Goal: Task Accomplishment & Management: Complete application form

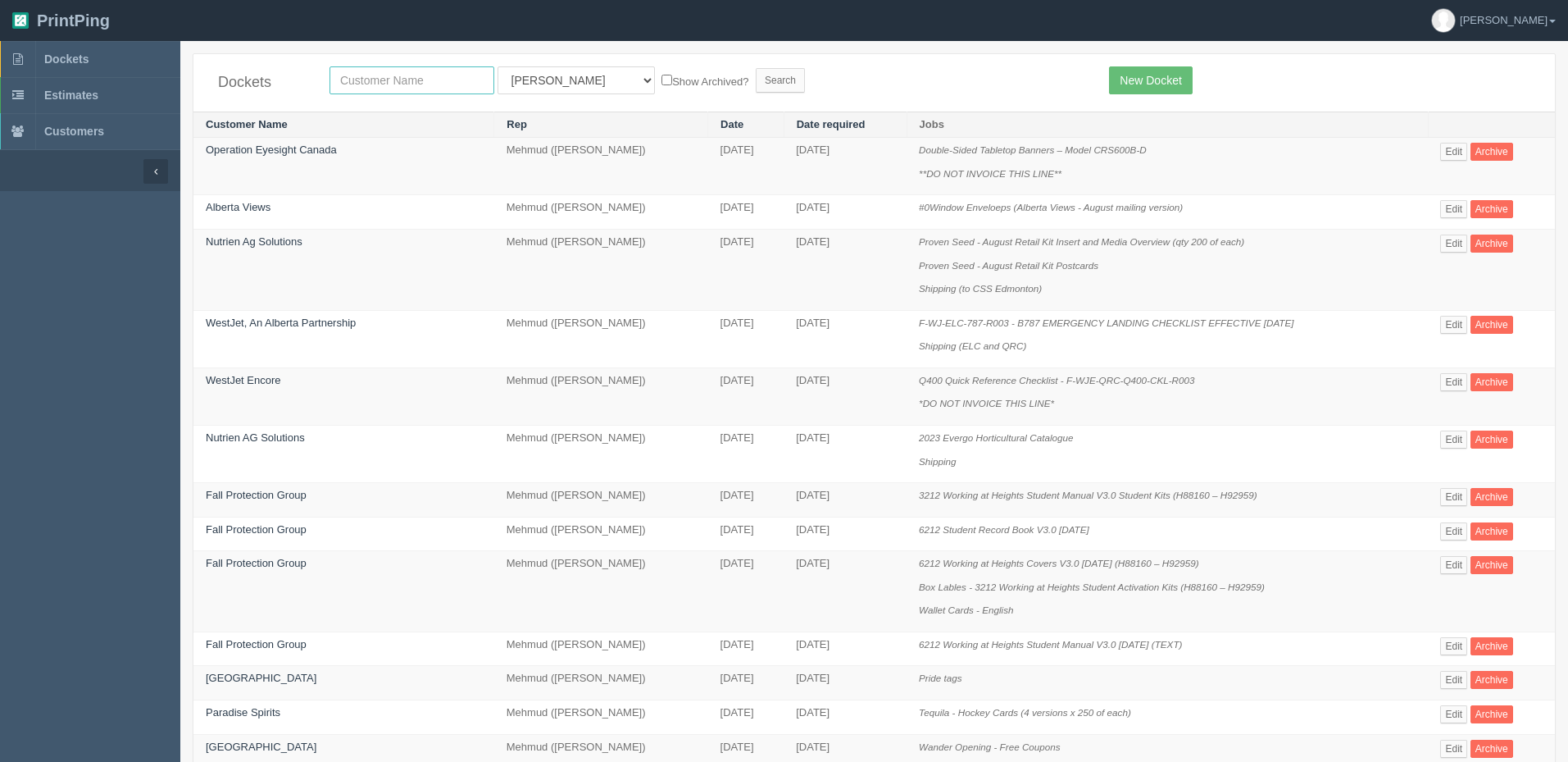
click at [394, 77] on input "text" at bounding box center [412, 81] width 165 height 28
type input "gelnbow"
click at [756, 68] on input "Search" at bounding box center [781, 81] width 49 height 25
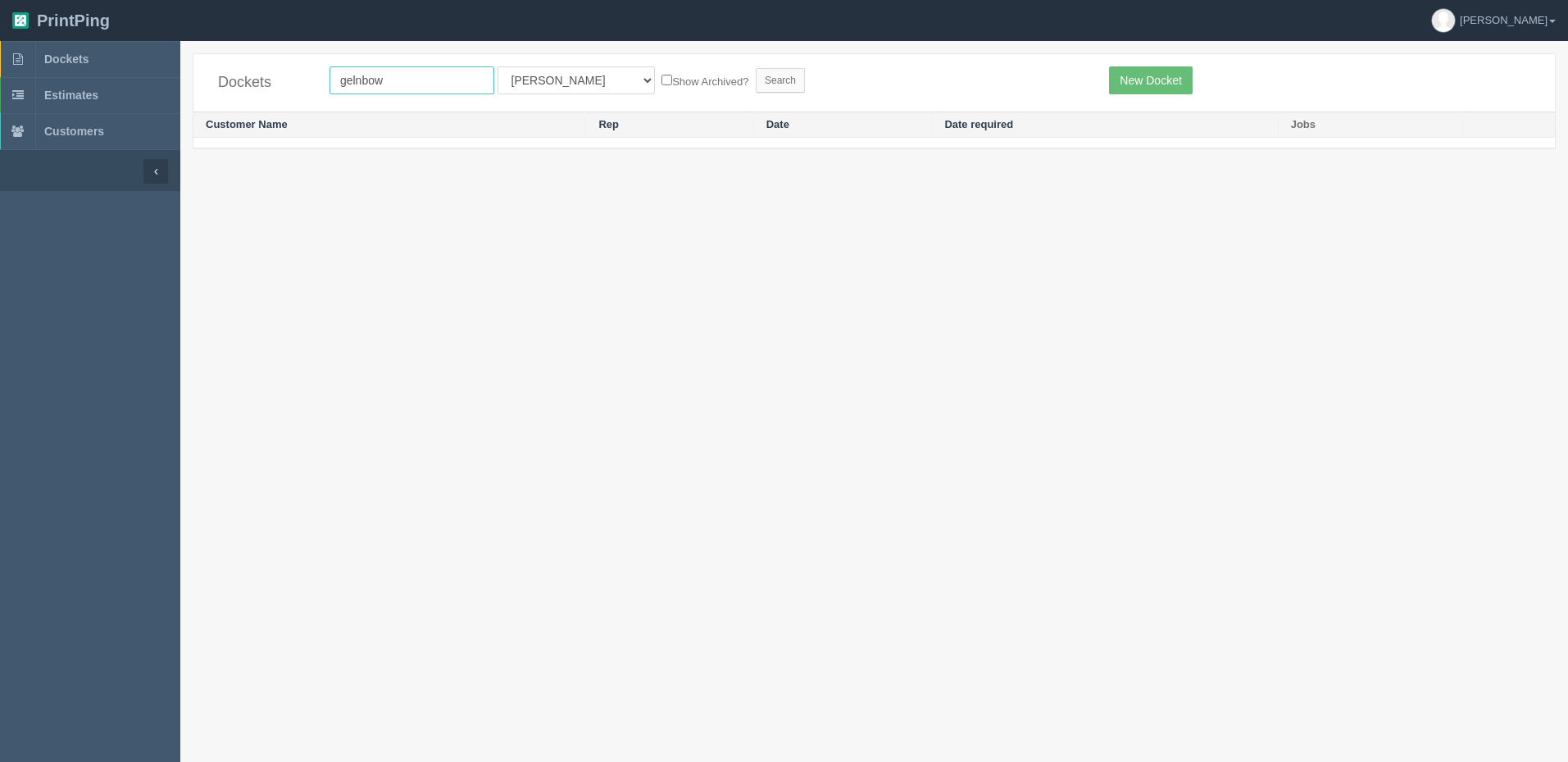
drag, startPoint x: 0, startPoint y: 0, endPoint x: 203, endPoint y: 52, distance: 209.6
click at [207, 59] on div "Dockets gelnbow All Users Ali Ali Test 1 Aly Amy Ankit Arif Brandon Dan France …" at bounding box center [874, 83] width 1361 height 58
type input "glenb"
click at [756, 68] on input "Search" at bounding box center [781, 81] width 49 height 25
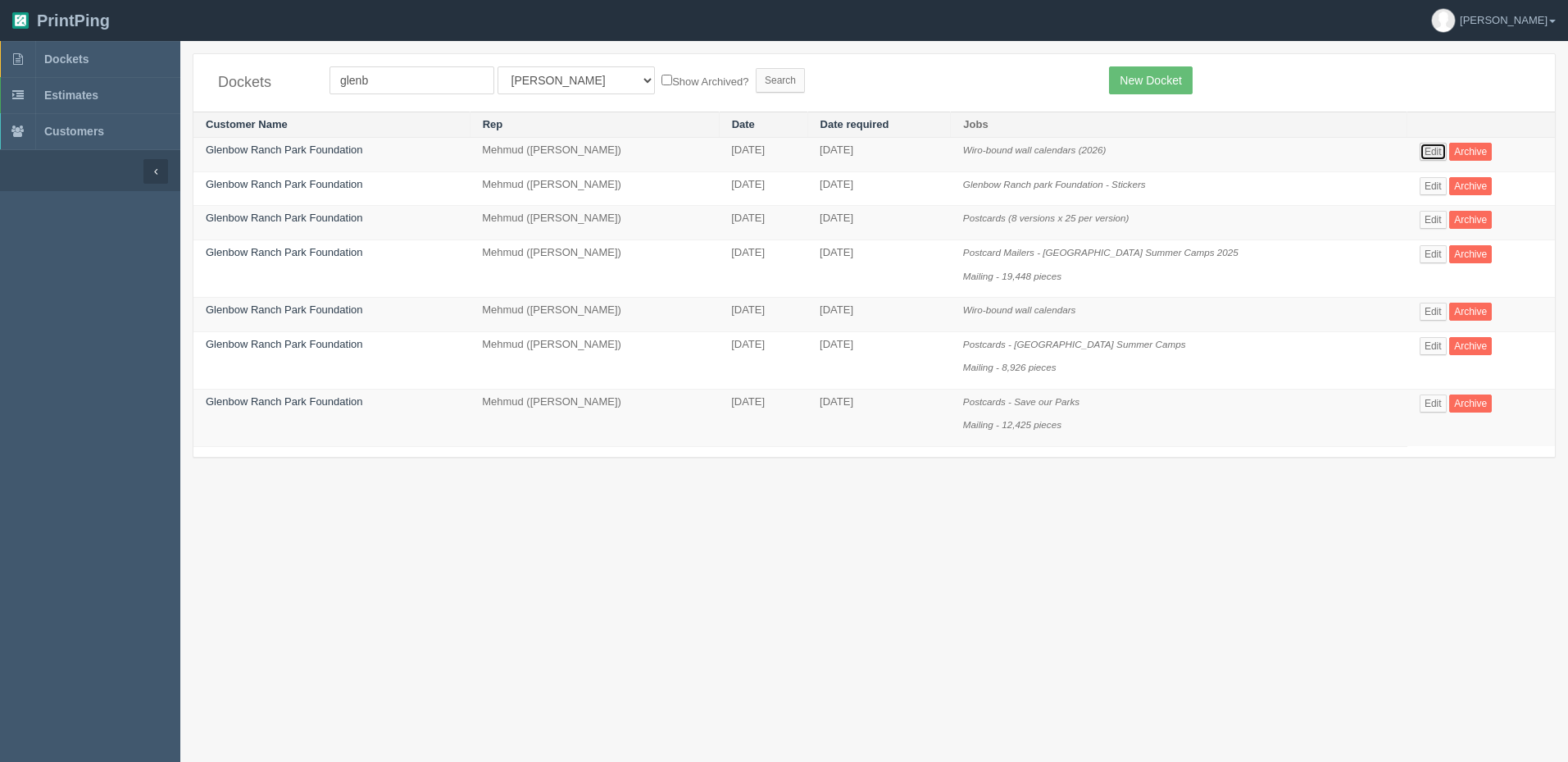
click at [1436, 155] on link "Edit" at bounding box center [1433, 152] width 27 height 18
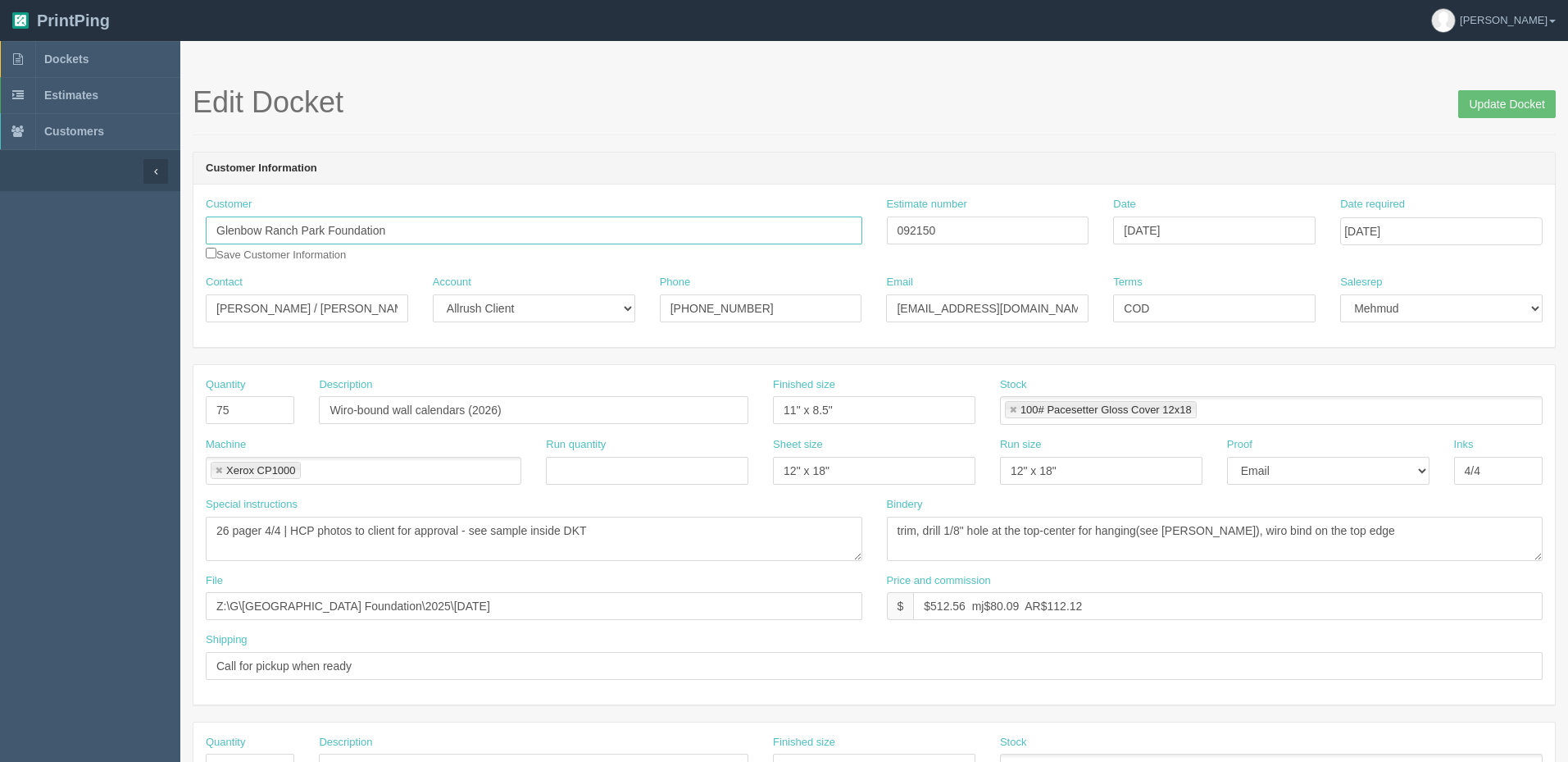
drag, startPoint x: 350, startPoint y: 223, endPoint x: 30, endPoint y: 217, distance: 320.1
click at [30, 221] on section "Dockets Estimates Customers" at bounding box center [784, 765] width 1568 height 1448
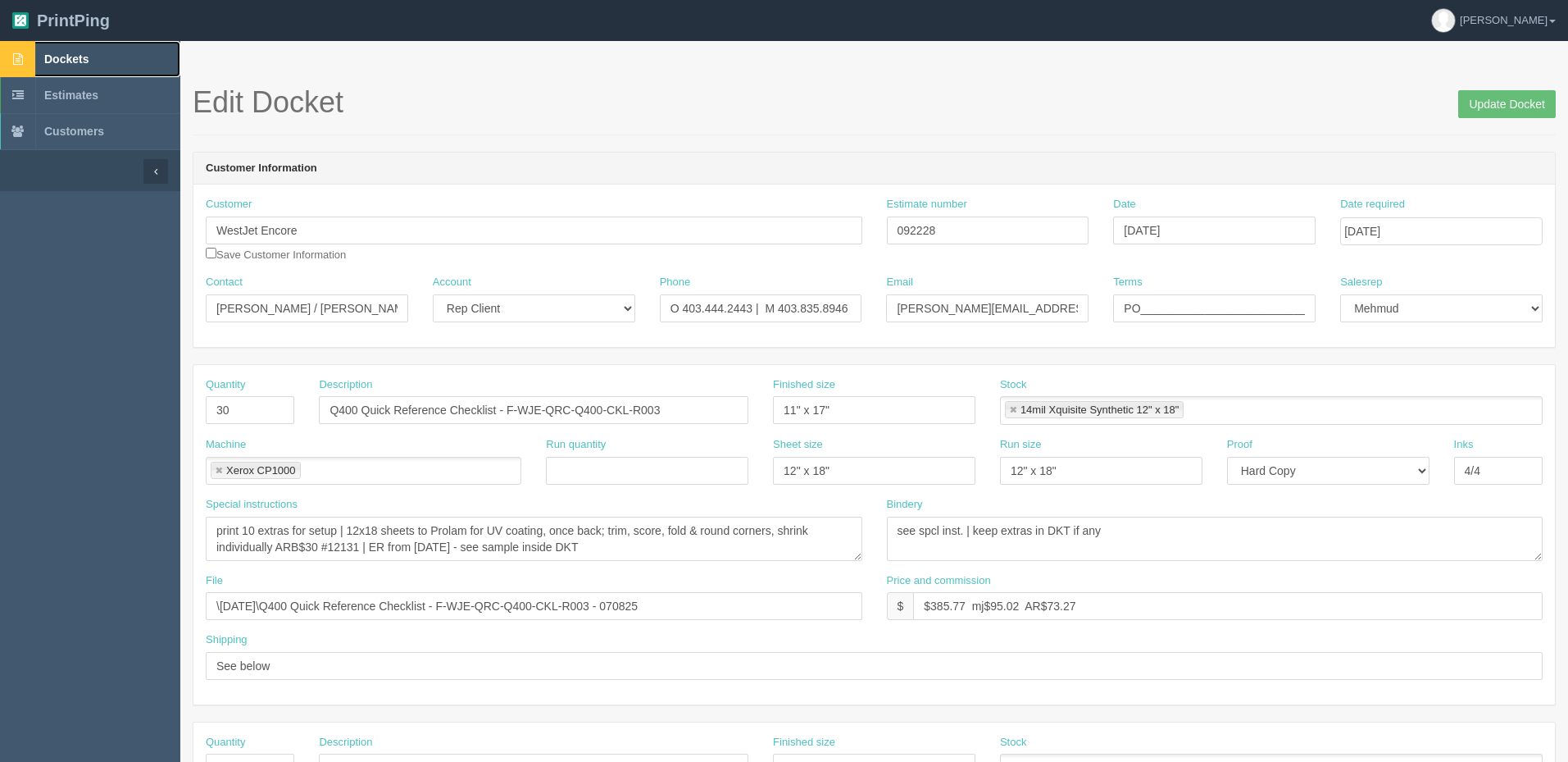
drag, startPoint x: 98, startPoint y: 47, endPoint x: 169, endPoint y: 66, distance: 73.5
click at [98, 46] on link "Dockets" at bounding box center [90, 59] width 180 height 36
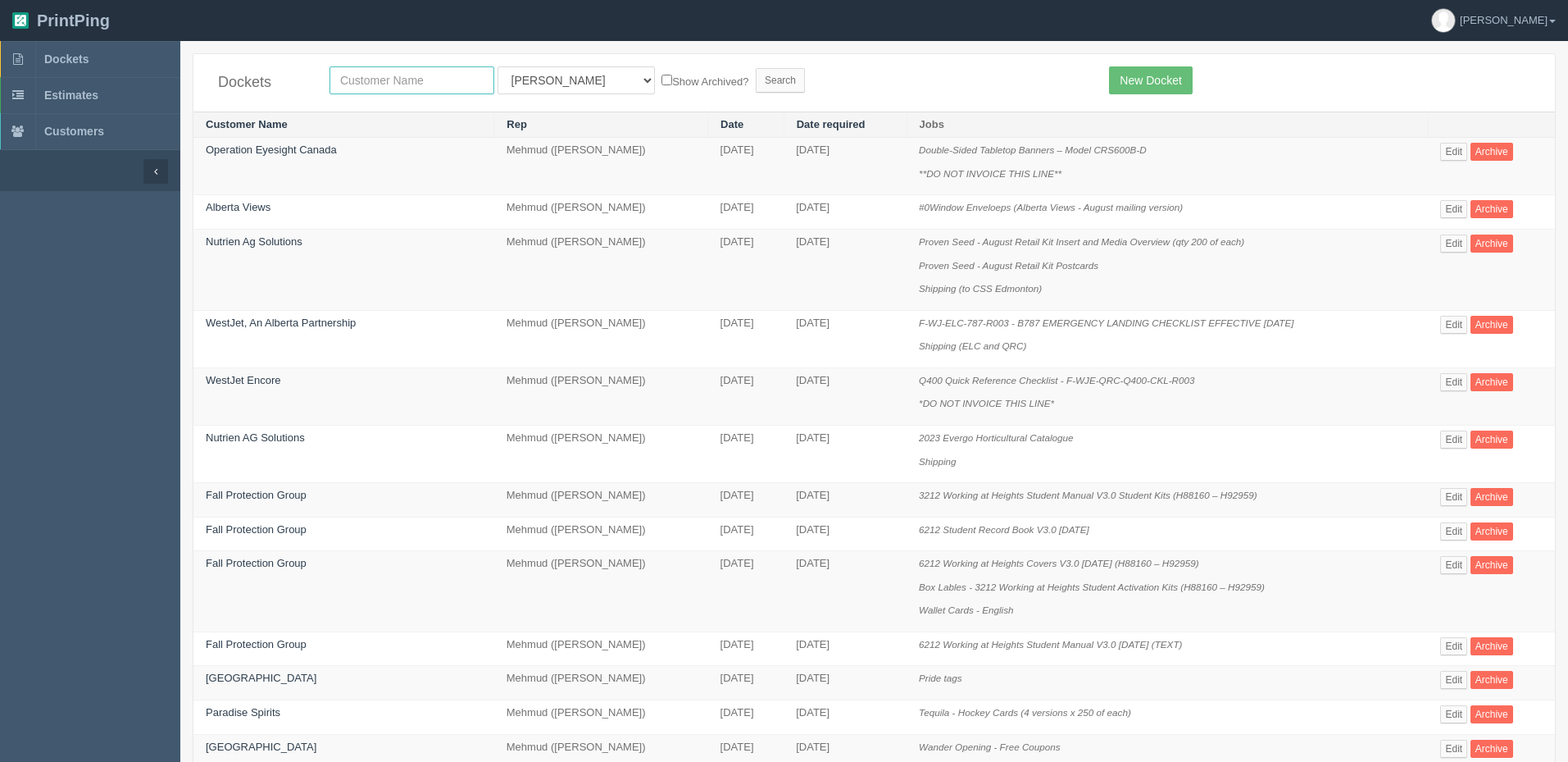
click at [437, 85] on input "text" at bounding box center [412, 81] width 165 height 28
type input "glenbow"
click at [756, 68] on input "Search" at bounding box center [781, 81] width 49 height 25
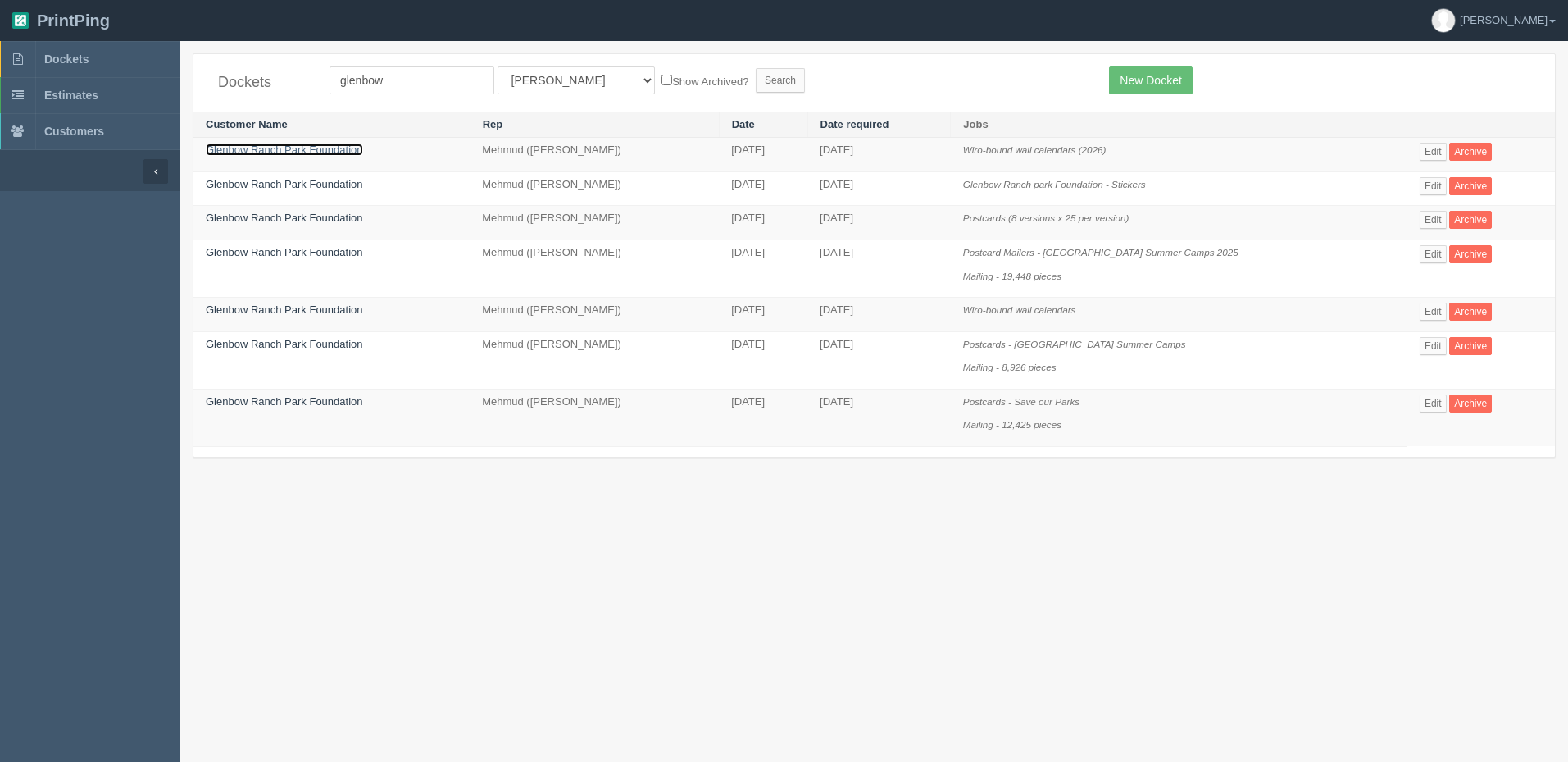
click at [323, 145] on link "Glenbow Ranch Park Foundation" at bounding box center [284, 149] width 157 height 12
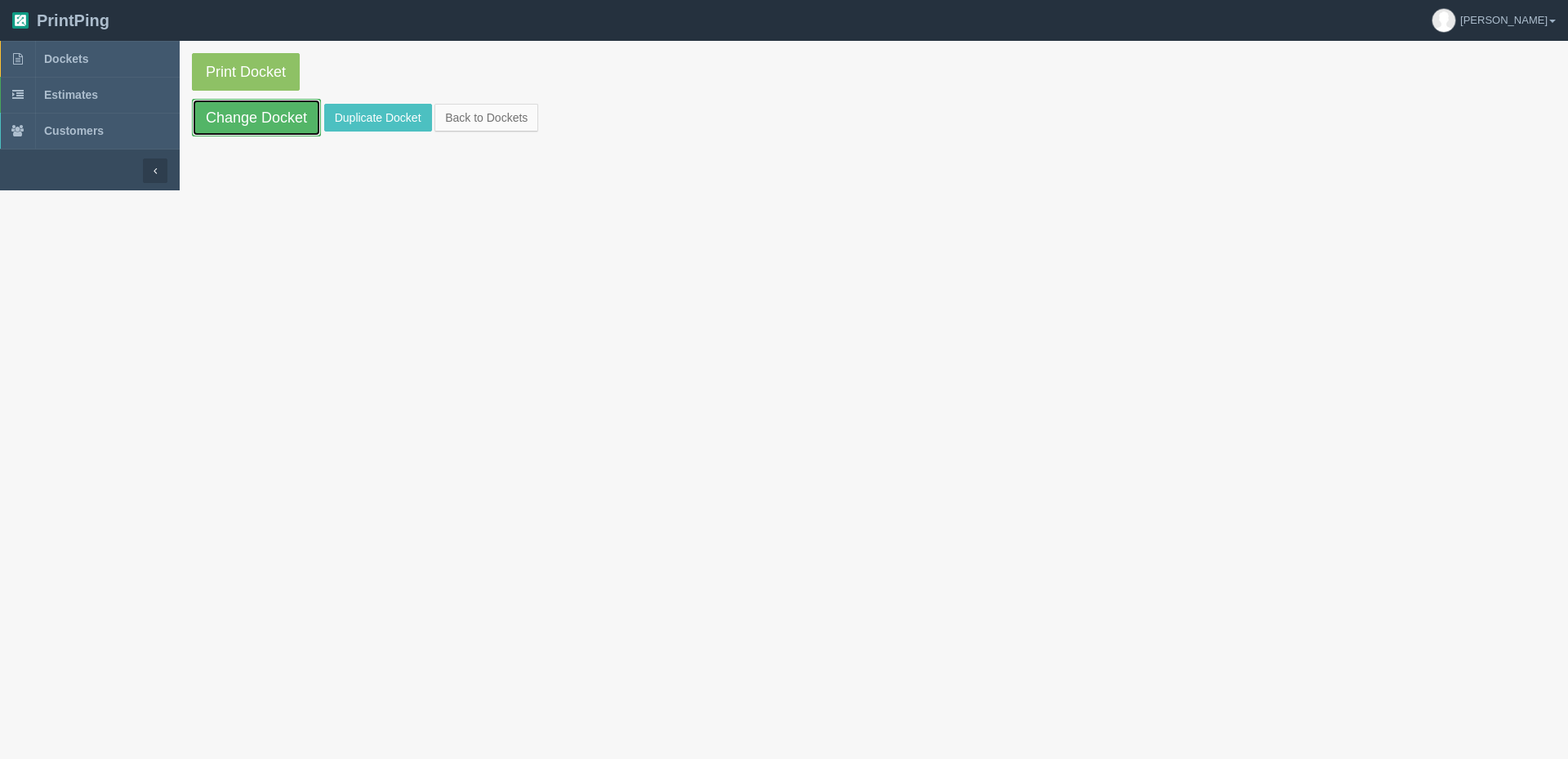
click at [290, 116] on link "Change Docket" at bounding box center [256, 117] width 129 height 38
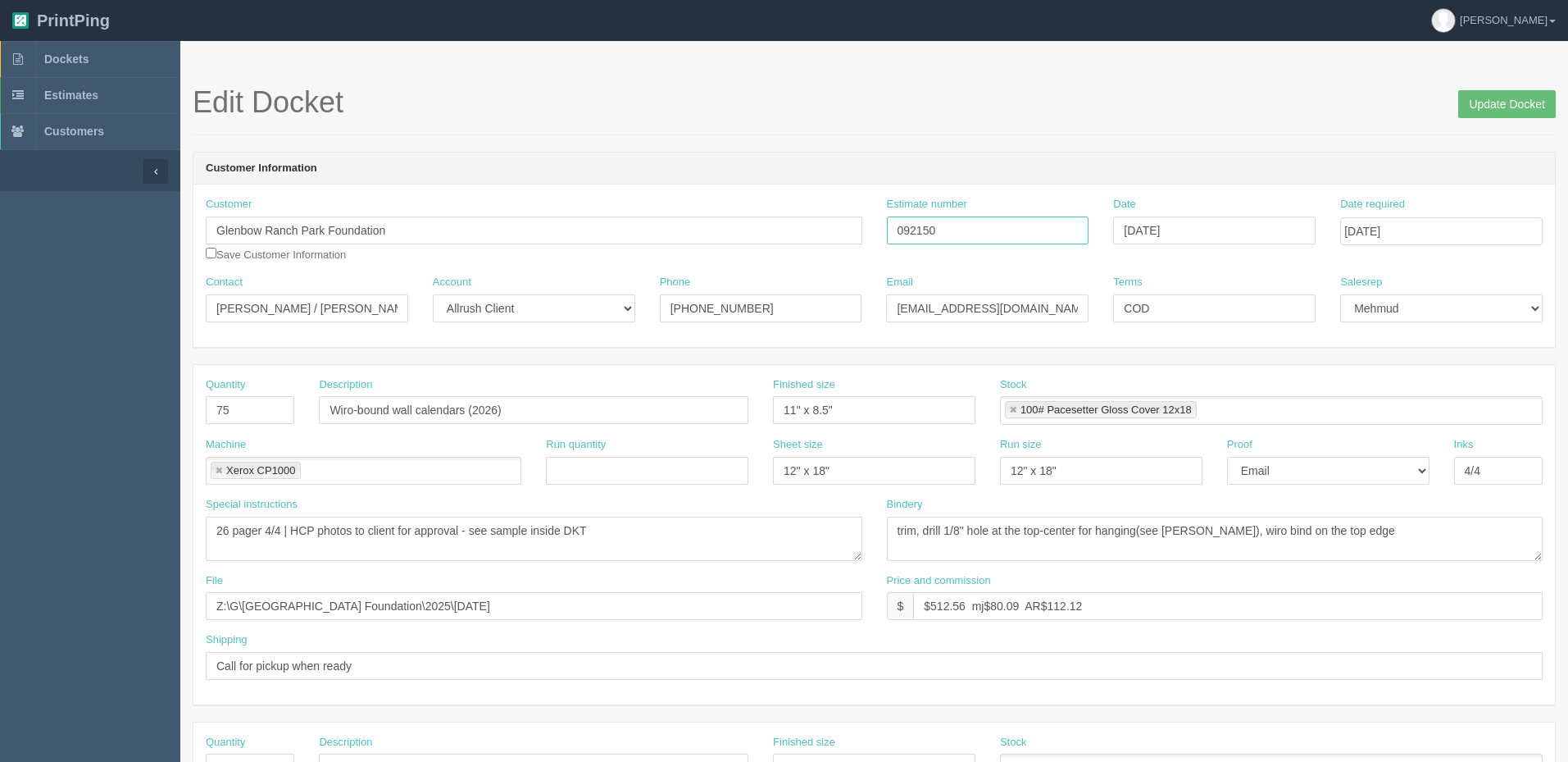
drag, startPoint x: 954, startPoint y: 227, endPoint x: 723, endPoint y: 230, distance: 231.0
click at [723, 230] on div "Customer Glenbow Ranch Park Foundation Save Customer Information Estimate numbe…" at bounding box center [874, 236] width 1361 height 78
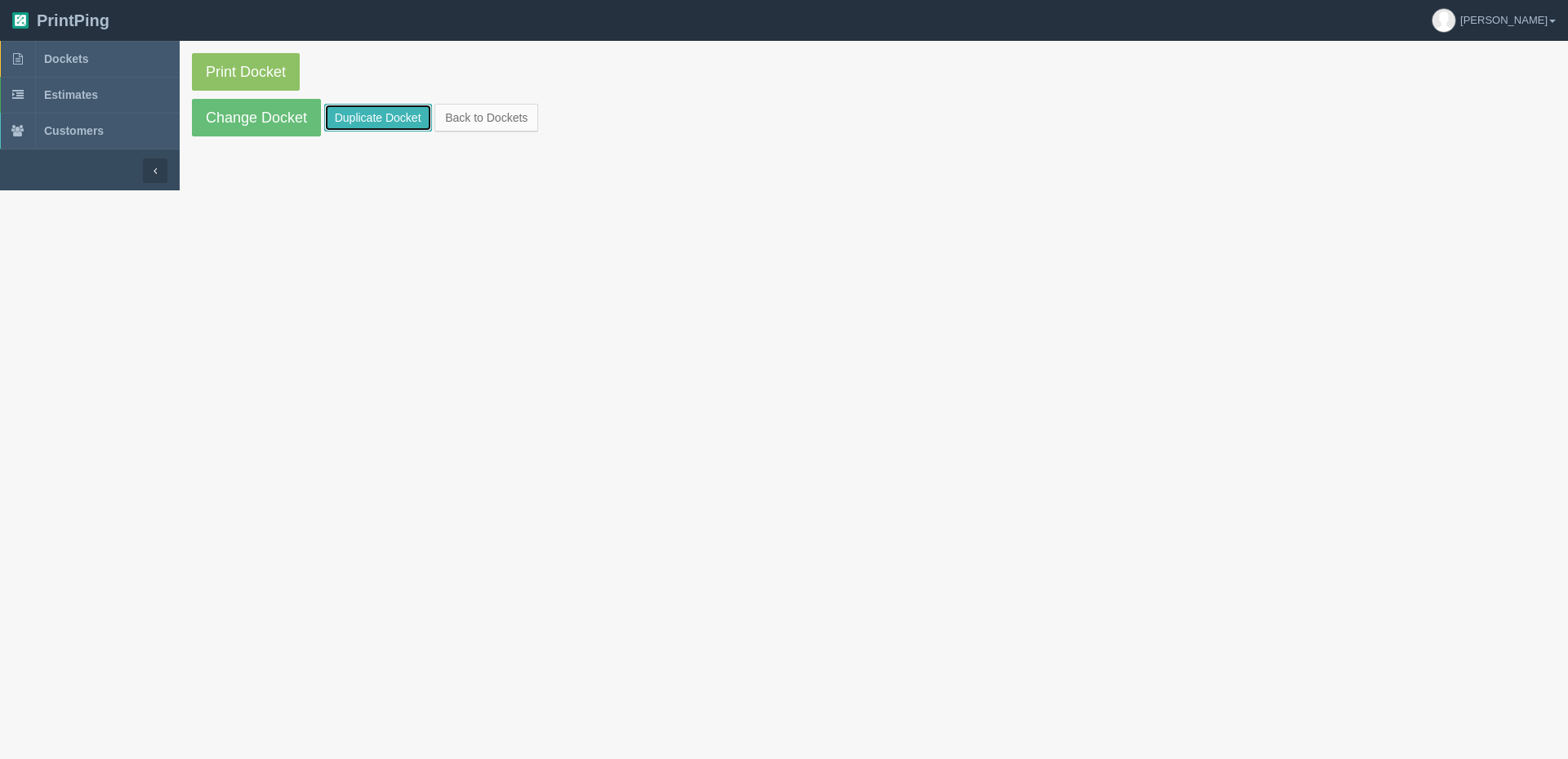
click at [389, 118] on link "Duplicate Docket" at bounding box center [377, 117] width 107 height 28
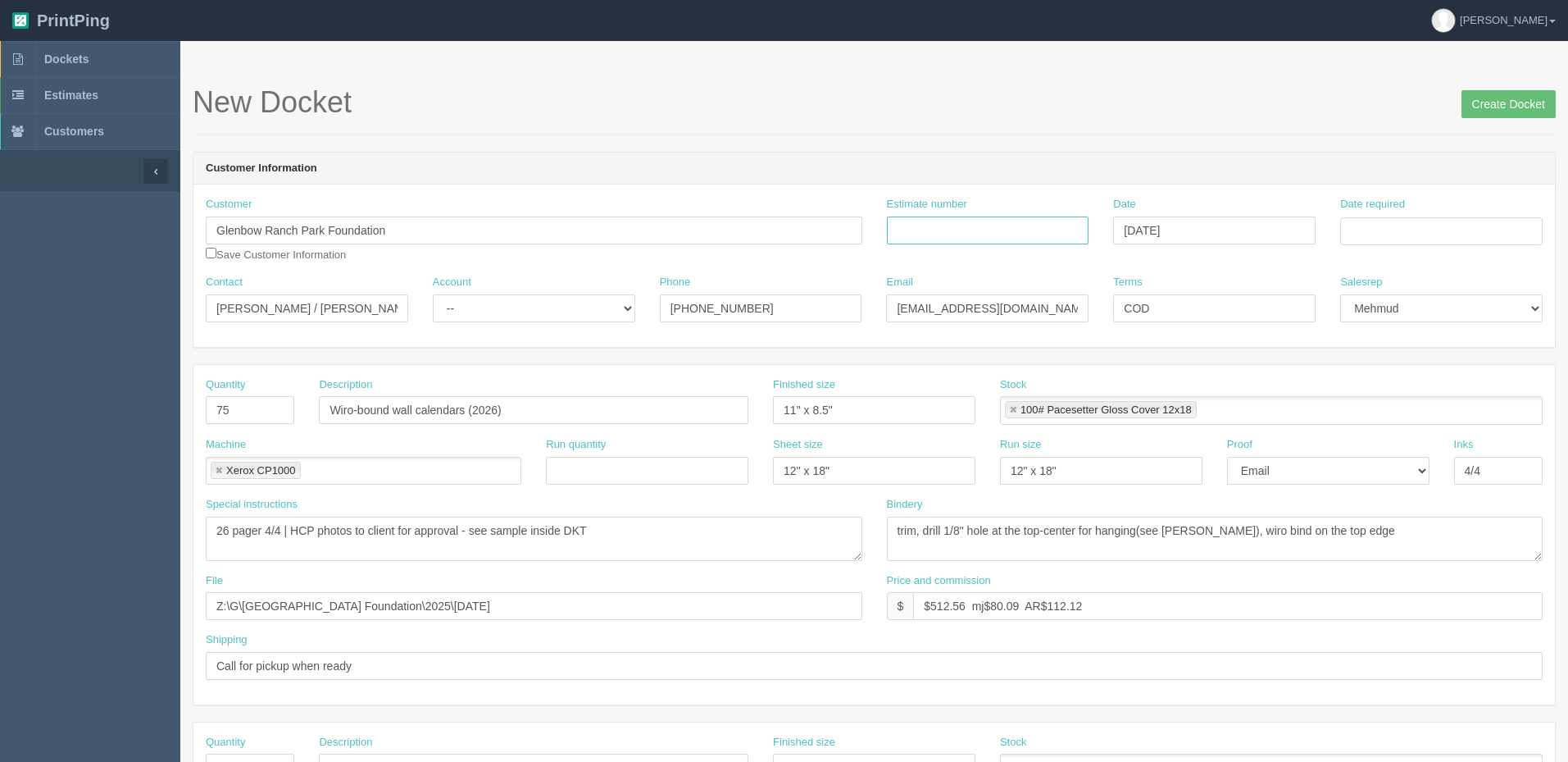
drag, startPoint x: 952, startPoint y: 227, endPoint x: 698, endPoint y: 581, distance: 435.7
click at [954, 227] on input "Estimate number" at bounding box center [988, 231] width 203 height 28
paste input "092150"
type input "092150"
drag, startPoint x: 932, startPoint y: 601, endPoint x: 1740, endPoint y: 601, distance: 808.0
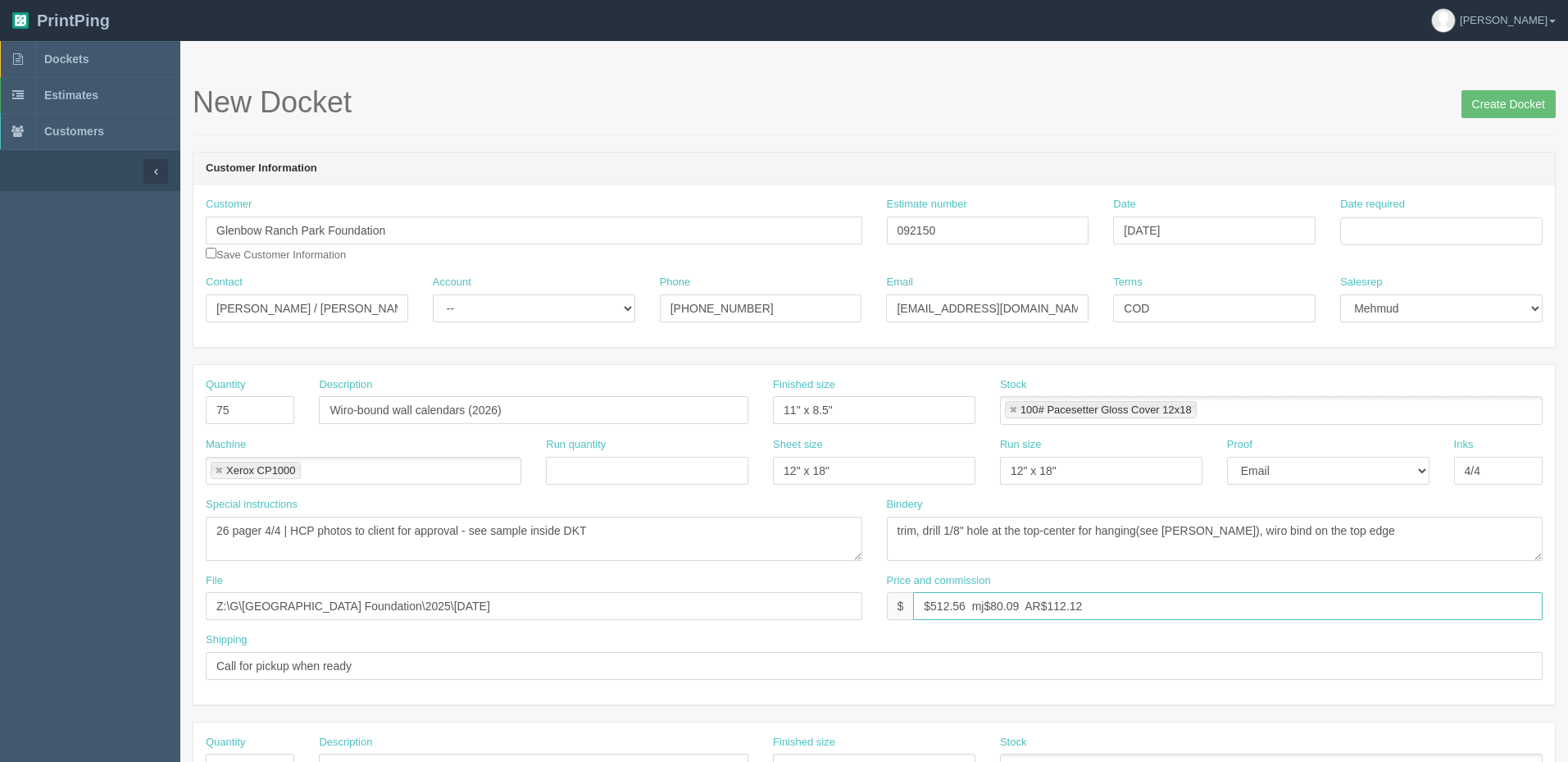
click at [1567, 601] on html "PrintPing Zack Edit account ( zack@allrush.ca ) Logout Dockets Estimates" at bounding box center [784, 744] width 1568 height 1489
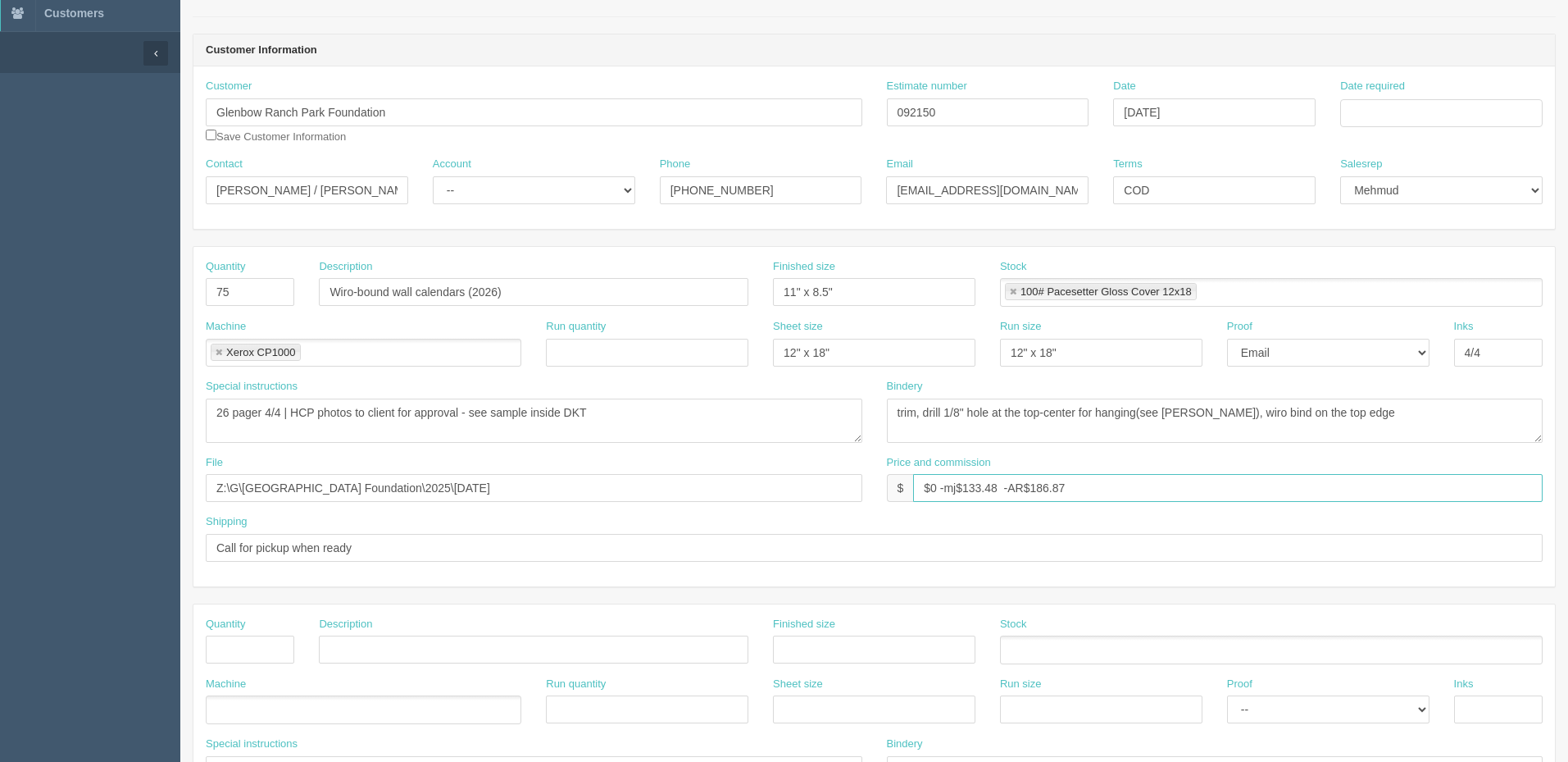
scroll to position [164, 0]
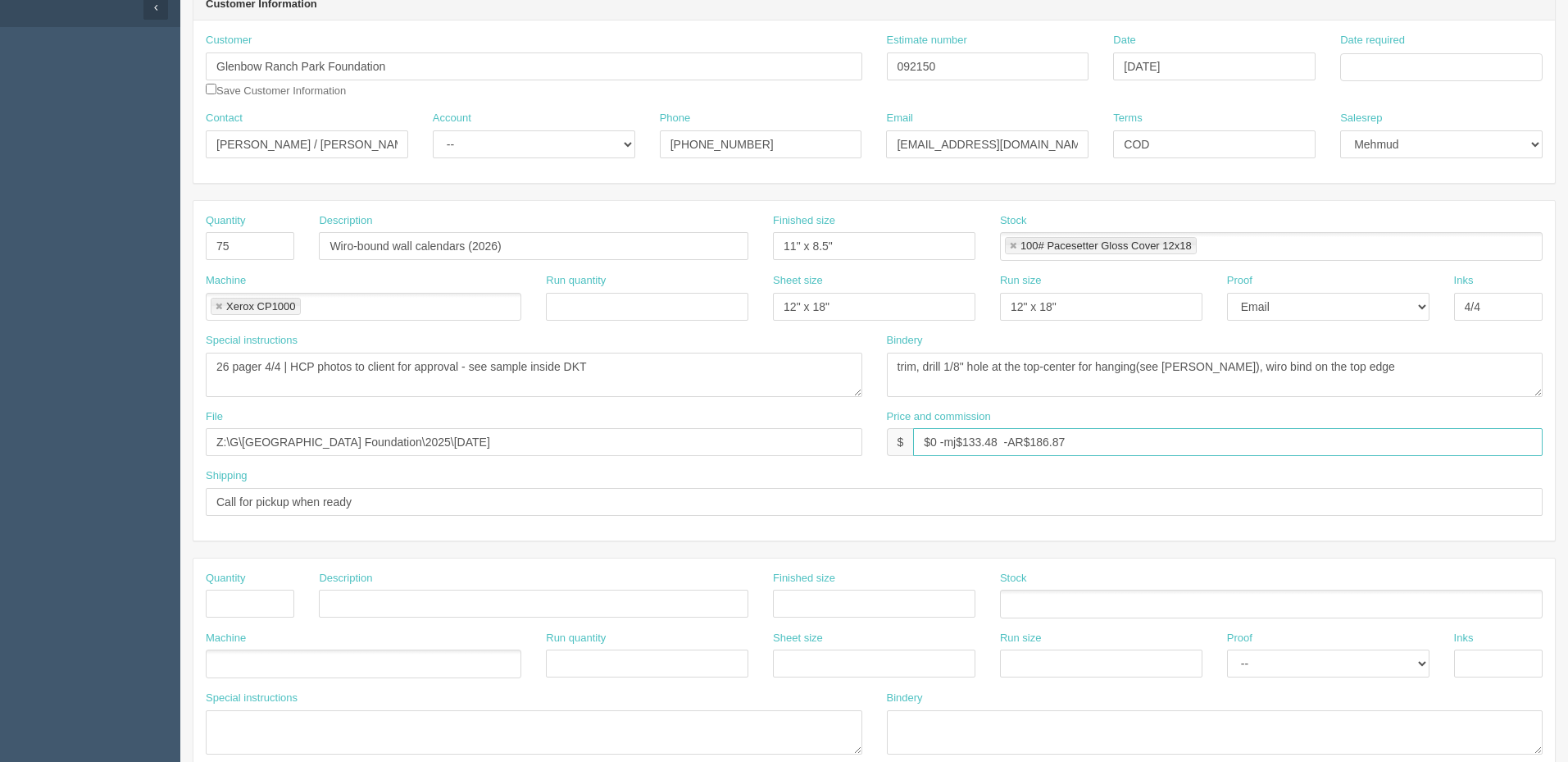
type input "$0 -mj$133.48 -AR$186.87"
drag, startPoint x: 257, startPoint y: 437, endPoint x: 0, endPoint y: 445, distance: 257.1
click at [0, 445] on section "Dockets Estimates Customers" at bounding box center [784, 601] width 1568 height 1448
drag, startPoint x: 574, startPoint y: 447, endPoint x: 595, endPoint y: 446, distance: 21.0
click at [575, 447] on input "Z:\G\Glenbow Ranch Park Foundation\2025\August 2025" at bounding box center [534, 442] width 656 height 28
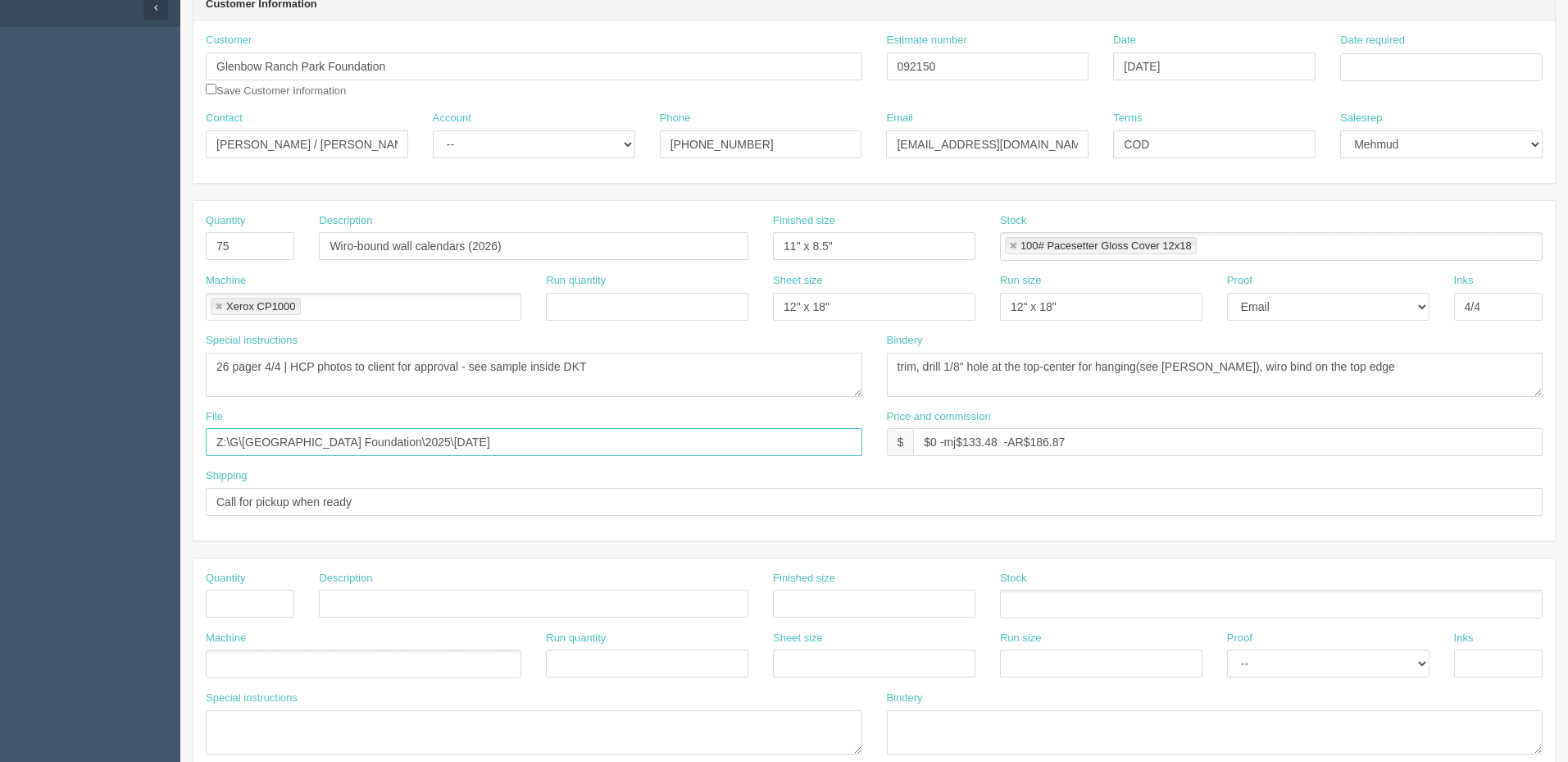
paste input "\New Files for Calendar"
type input "Z:\G\Glenbow Ranch Park Foundation\2025\August 2025\New Files for Calendar"
click at [338, 383] on textarea "26 pager 4/4 | HCP photos to client for approval - see sample inside DKT" at bounding box center [534, 375] width 656 height 44
drag, startPoint x: 293, startPoint y: 364, endPoint x: 1211, endPoint y: 342, distance: 918.3
click at [1211, 342] on div "Special instructions 26 pager 4/4 | HCP photos to client for approval - see sam…" at bounding box center [874, 371] width 1361 height 77
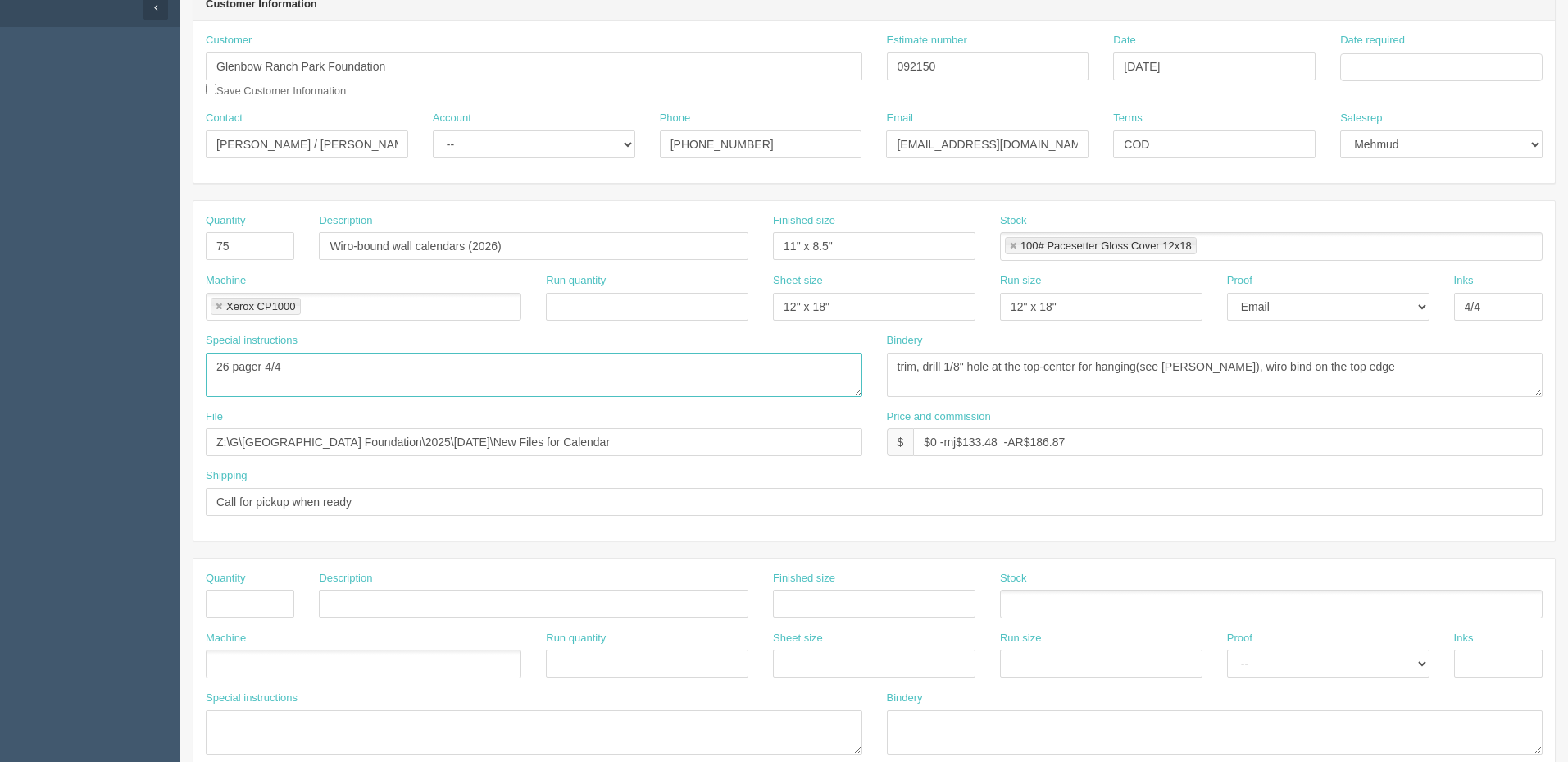
type textarea "26 pager 4/4"
drag, startPoint x: 1202, startPoint y: 368, endPoint x: 1159, endPoint y: 358, distance: 44.1
click at [1159, 358] on textarea "trim, drill 1/8" hole at the top-center for hanging(see zack), wiro bind on the…" at bounding box center [1215, 375] width 656 height 44
click at [1340, 375] on textarea "trim, drill 1/8" hole at the top-center for hanging(see zack), wiro bind on the…" at bounding box center [1215, 375] width 656 height 44
type textarea "trim, drill 1/8" hole at the top-center for hanging, wiro bind on the top edge"
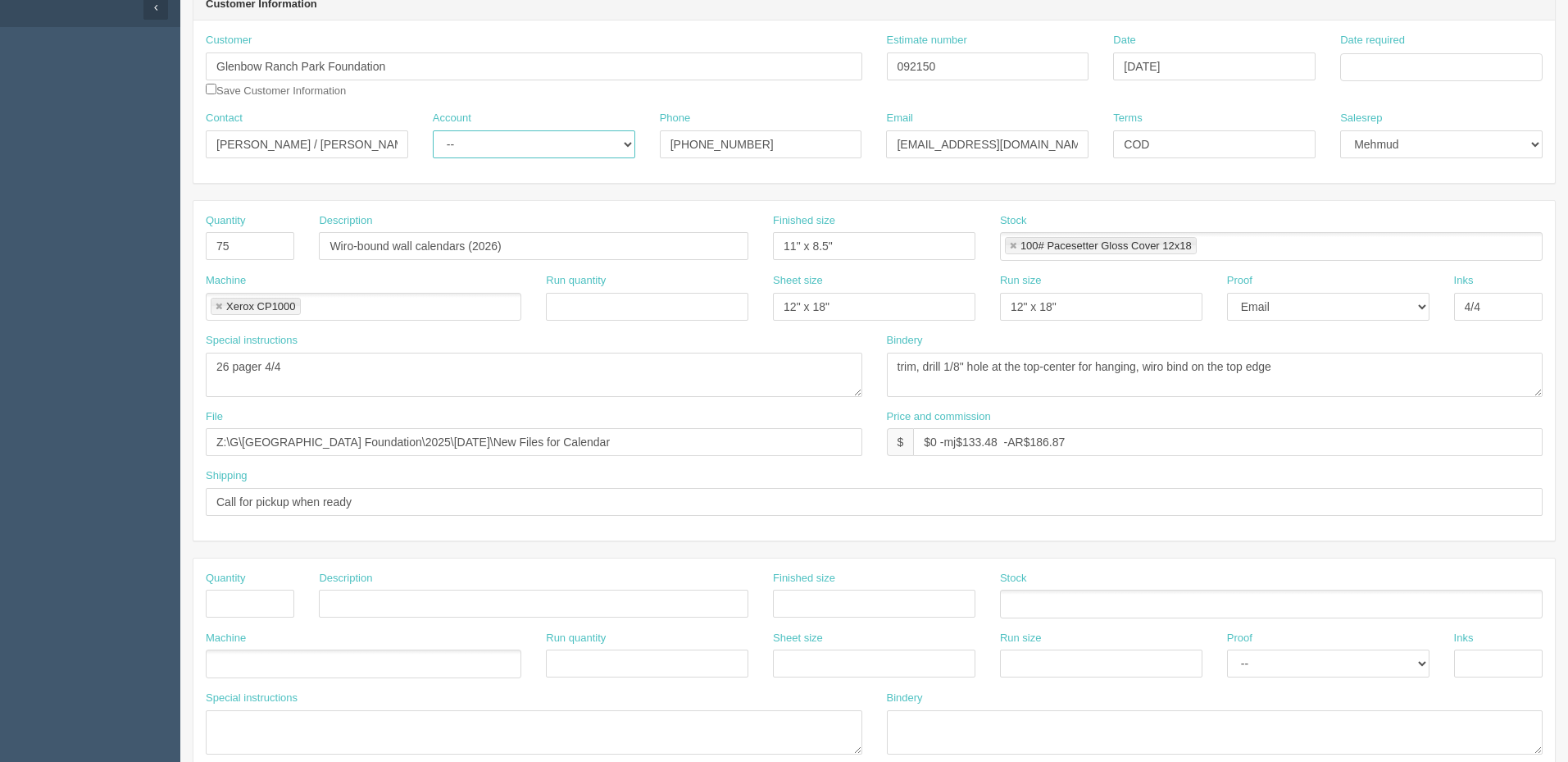
click at [539, 150] on select "-- Existing Client Allrush Client Rep Client" at bounding box center [534, 144] width 203 height 28
select select "Allrush Client"
click at [432, 130] on select "-- Existing Client Allrush Client Rep Client" at bounding box center [534, 144] width 203 height 28
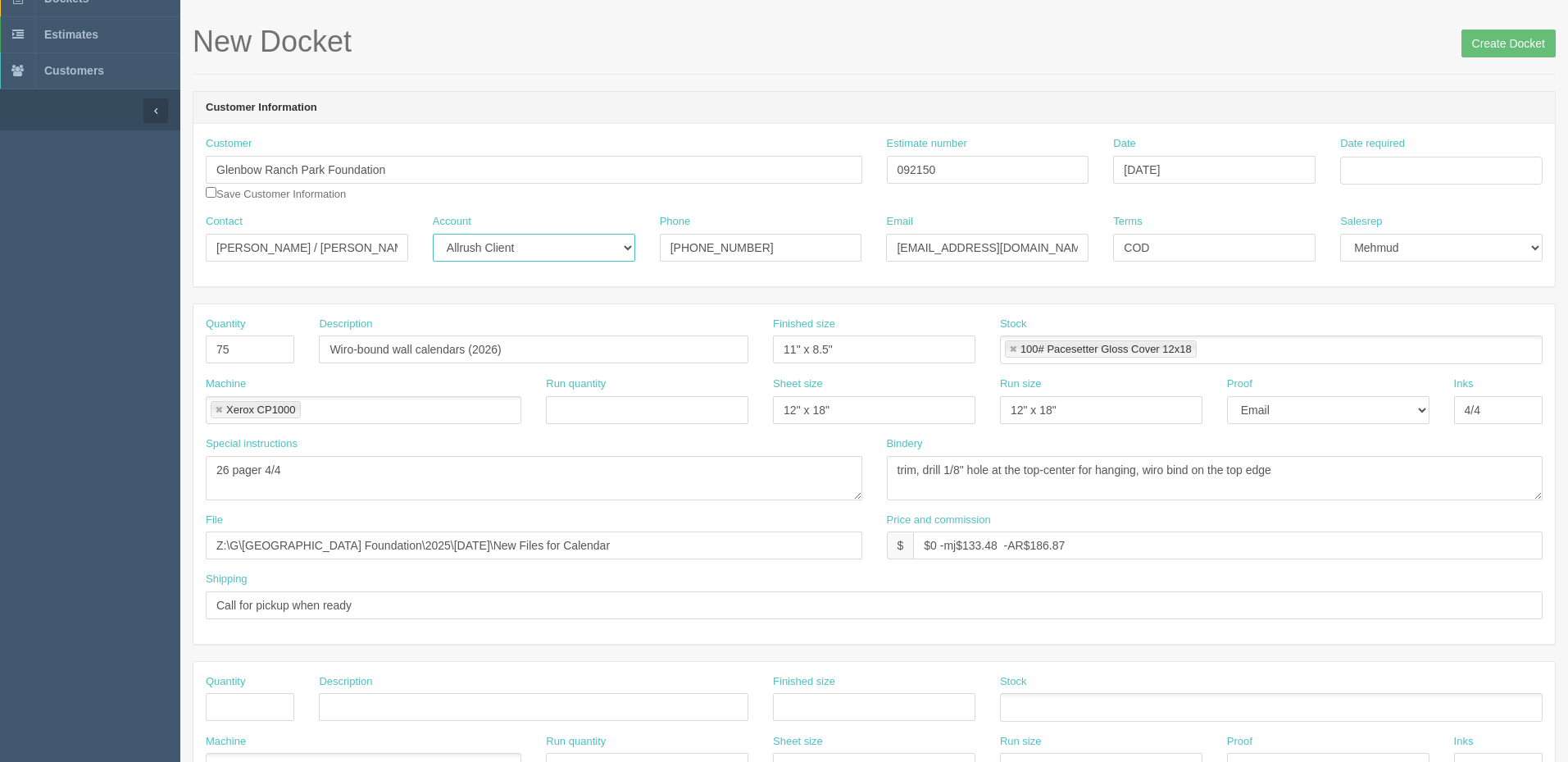
scroll to position [0, 0]
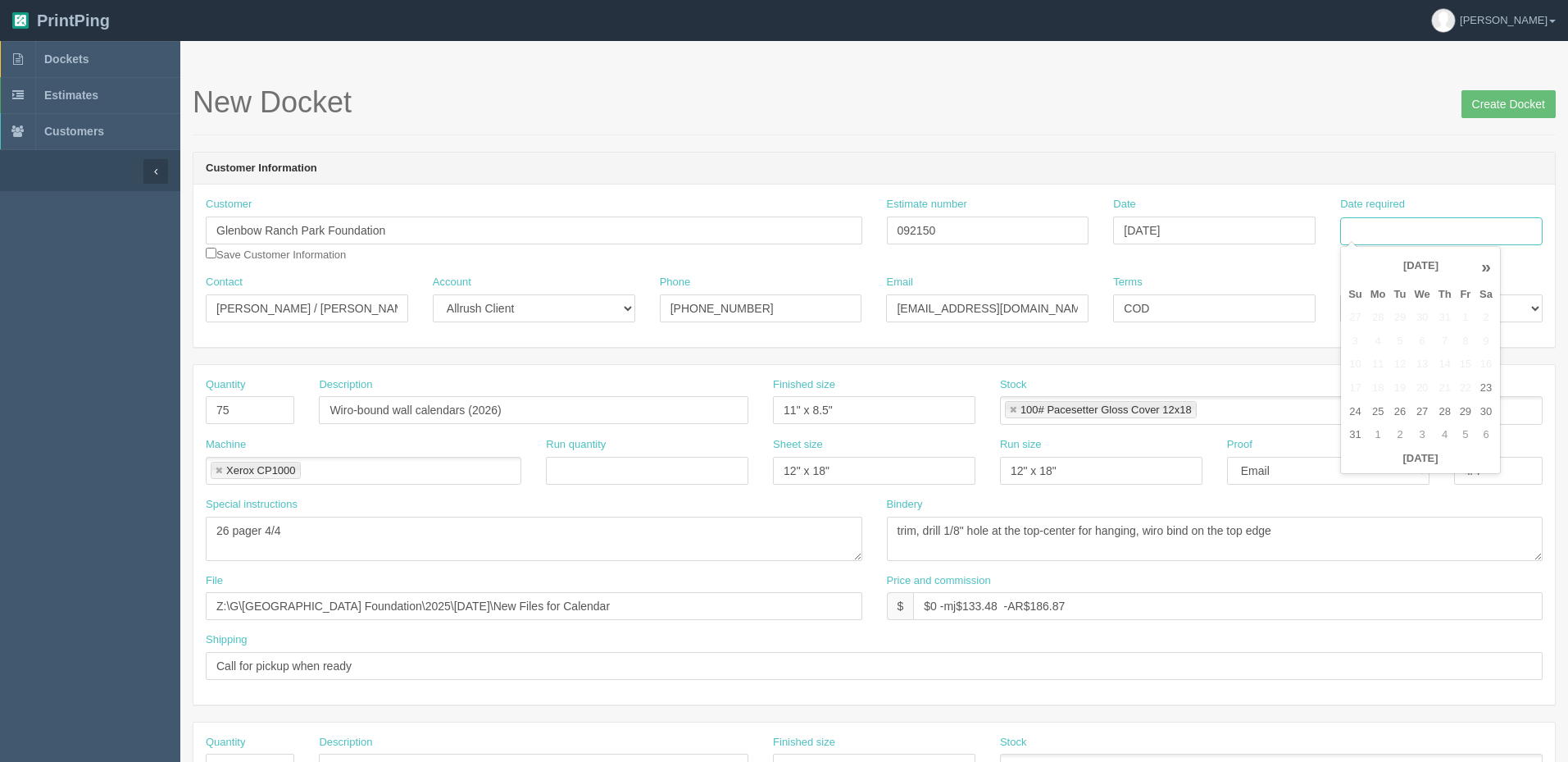
click at [1441, 217] on input "Date required" at bounding box center [1441, 231] width 203 height 28
click at [1404, 412] on td "26" at bounding box center [1400, 412] width 21 height 24
click at [1423, 433] on td "3" at bounding box center [1421, 435] width 24 height 24
type input "September 3, 2025"
click at [1143, 169] on header "Customer Information" at bounding box center [874, 169] width 1361 height 33
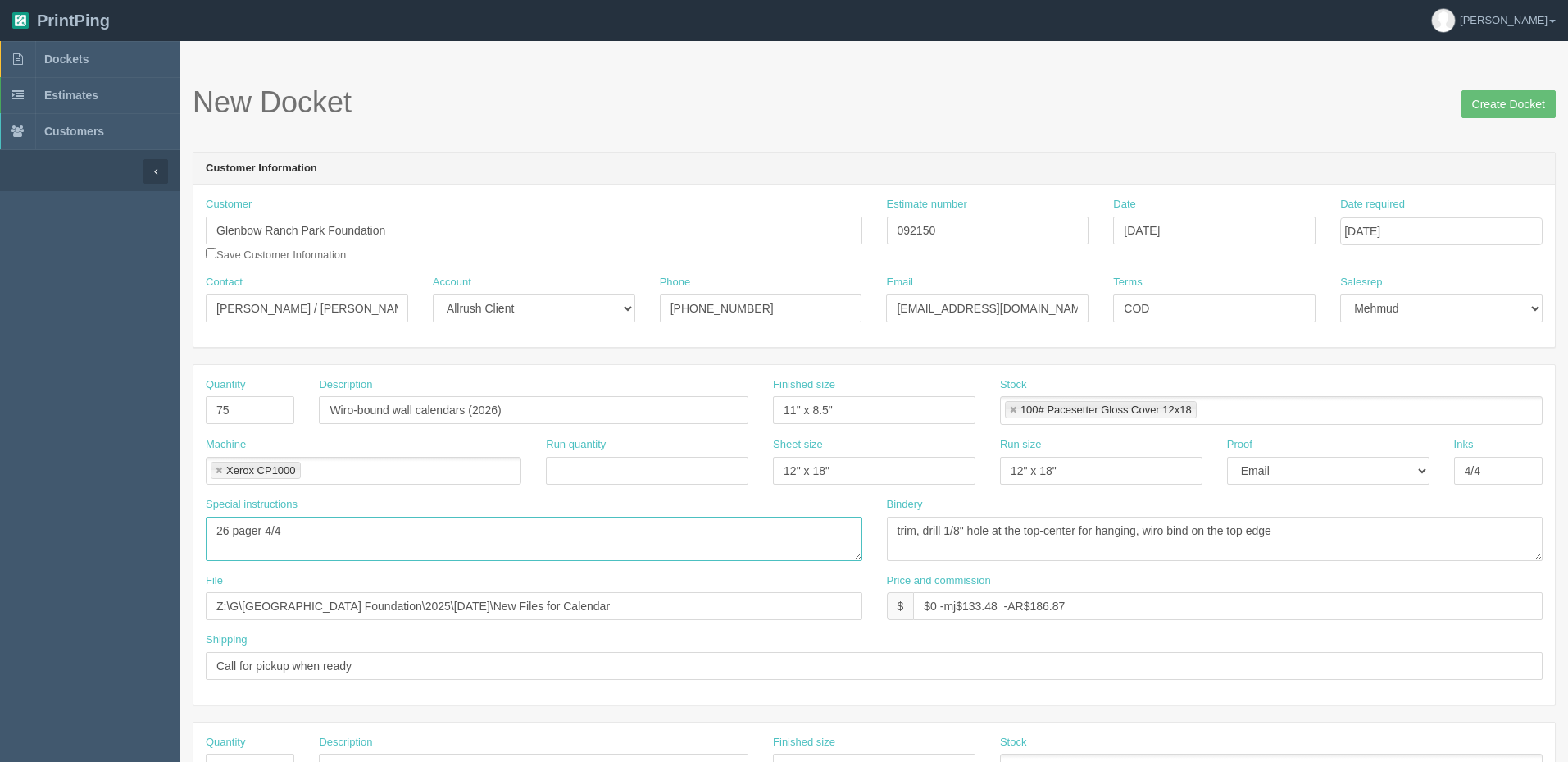
click at [389, 531] on textarea "26 pager 4/4 | HCP photos to client for approval - see sample inside DKT" at bounding box center [534, 539] width 656 height 44
drag, startPoint x: 293, startPoint y: 532, endPoint x: 320, endPoint y: 538, distance: 27.7
click at [296, 532] on textarea "26 pager 4/4 | HCP photos to client for approval - see sample inside DKT" at bounding box center [534, 539] width 656 height 44
click at [448, 536] on textarea "26 pager 4/4 | HCP photos to client for approval - see sample inside DKT" at bounding box center [534, 539] width 656 height 44
type textarea "26 pager 4/4 | Eproof to client for review and approval"
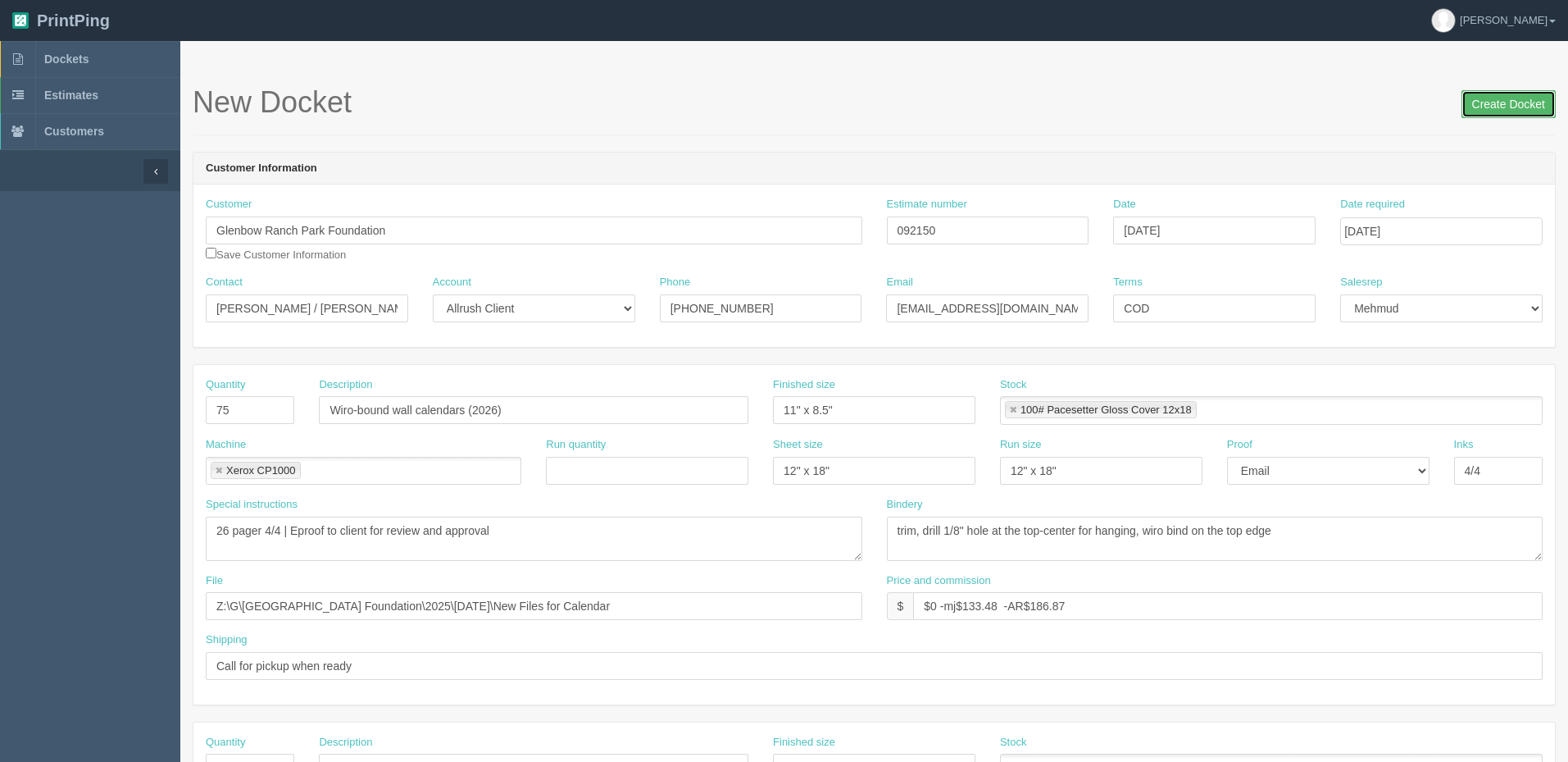
click at [1483, 97] on input "Create Docket" at bounding box center [1508, 104] width 94 height 28
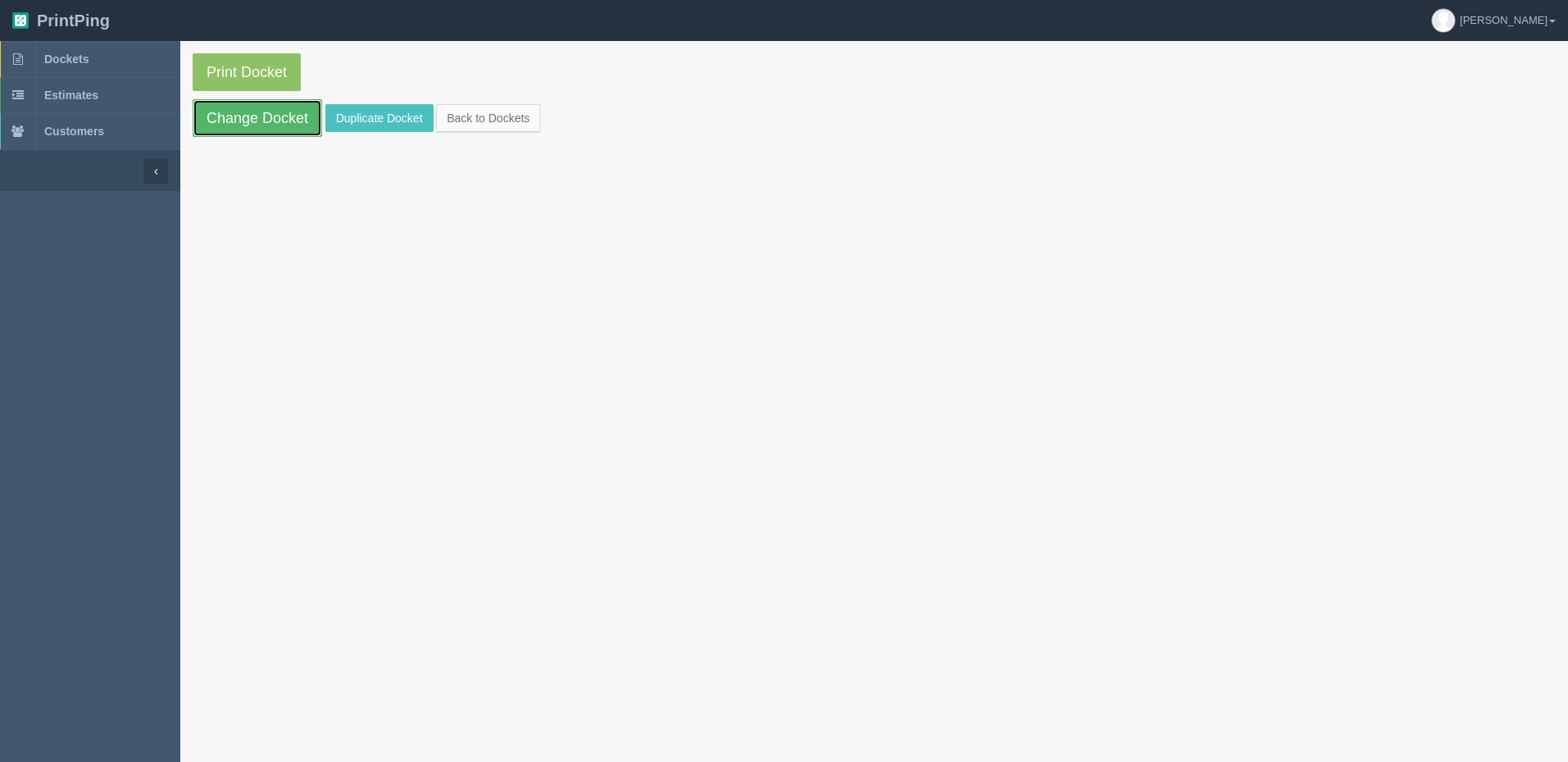
click at [265, 114] on link "Change Docket" at bounding box center [257, 118] width 129 height 38
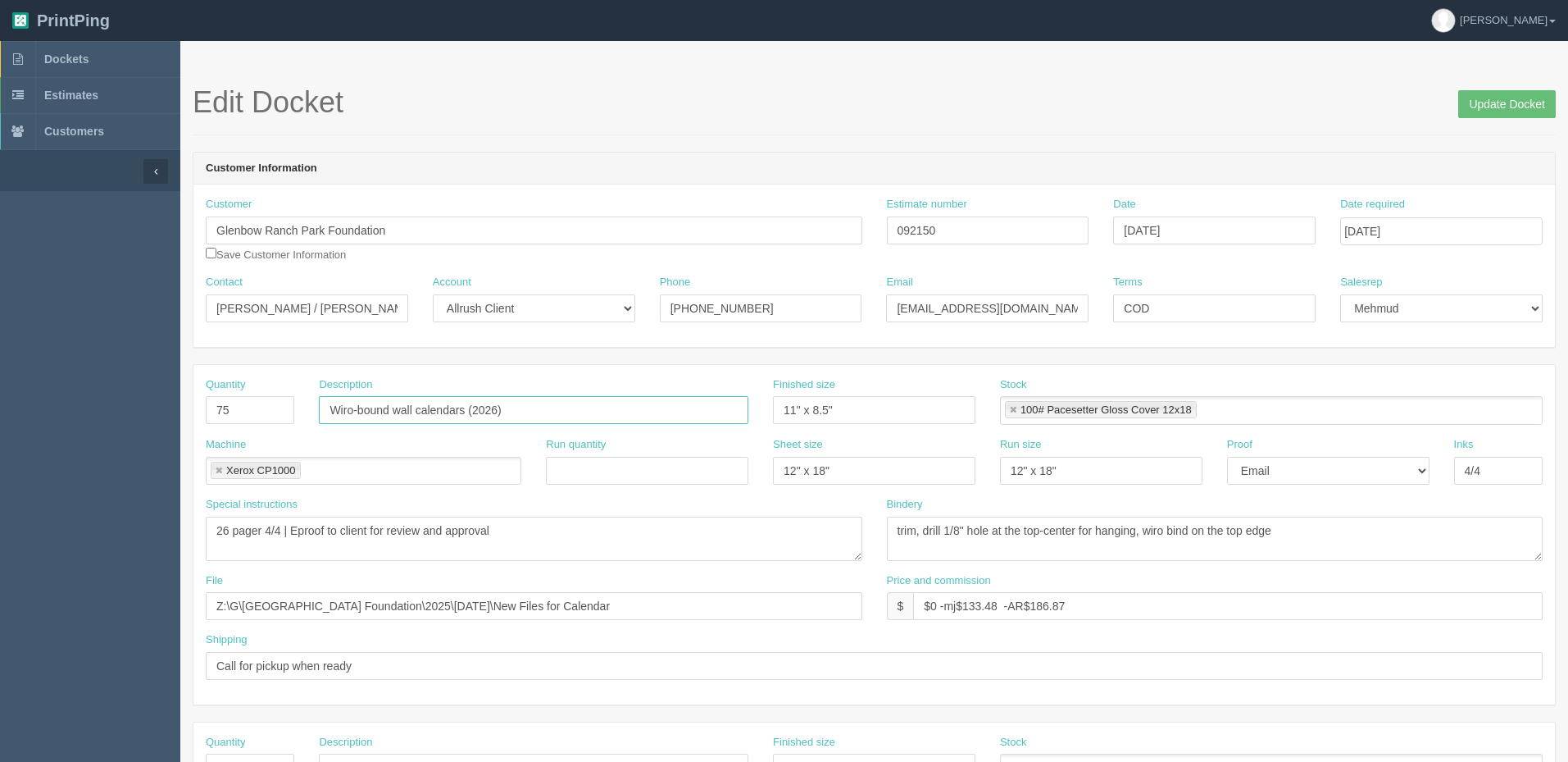
click at [542, 414] on input "Wiro-bound wall calendars (2026)" at bounding box center [533, 410] width 429 height 28
type input "Wiro-bound wall calendars (2026) - RERUN"
click at [1514, 105] on input "Update Docket" at bounding box center [1506, 104] width 97 height 28
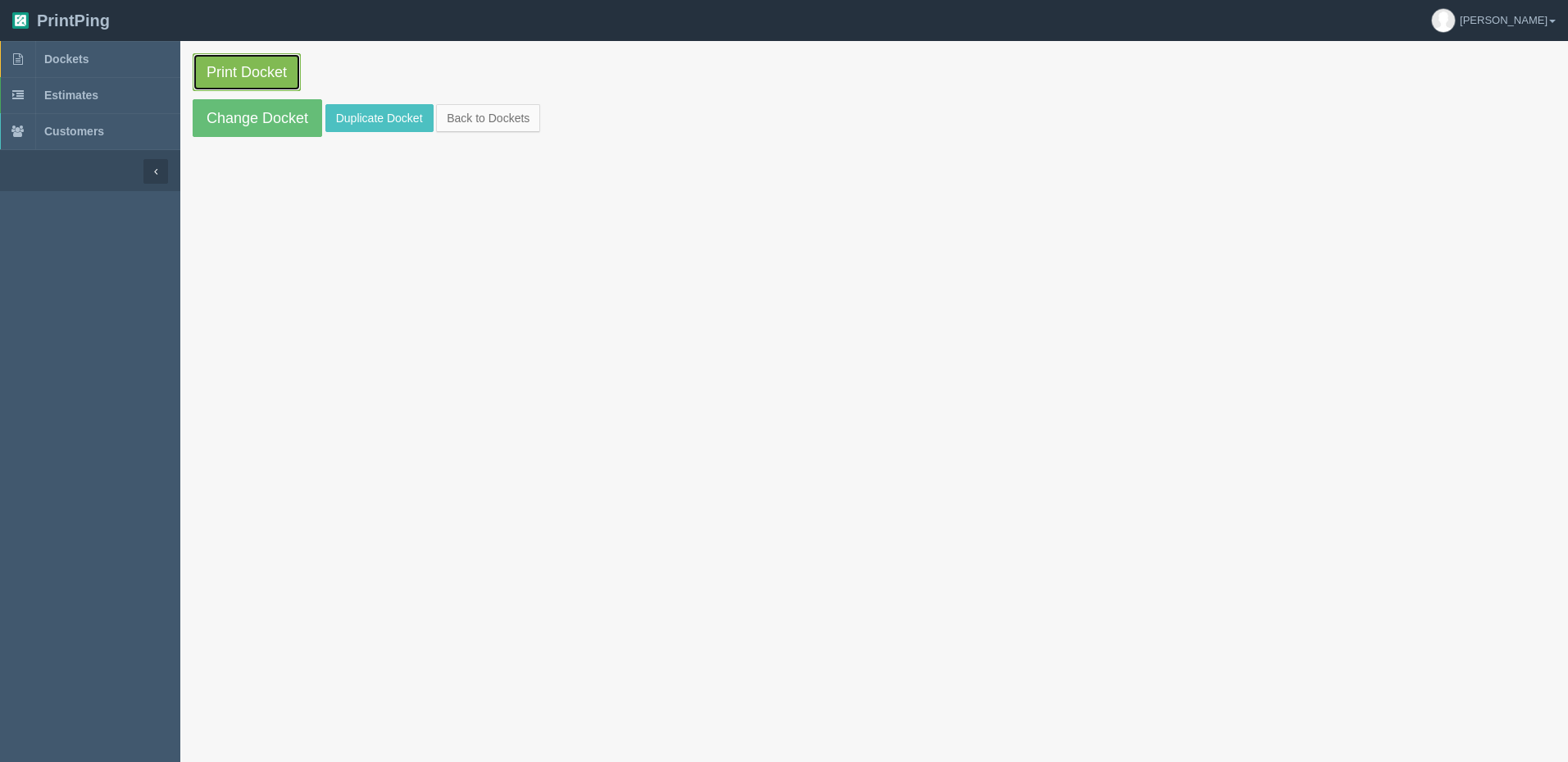
click at [245, 77] on link "Print Docket" at bounding box center [246, 72] width 108 height 38
click at [272, 65] on link "Print Docket" at bounding box center [246, 72] width 108 height 38
click at [246, 72] on link "Print Docket" at bounding box center [246, 72] width 108 height 38
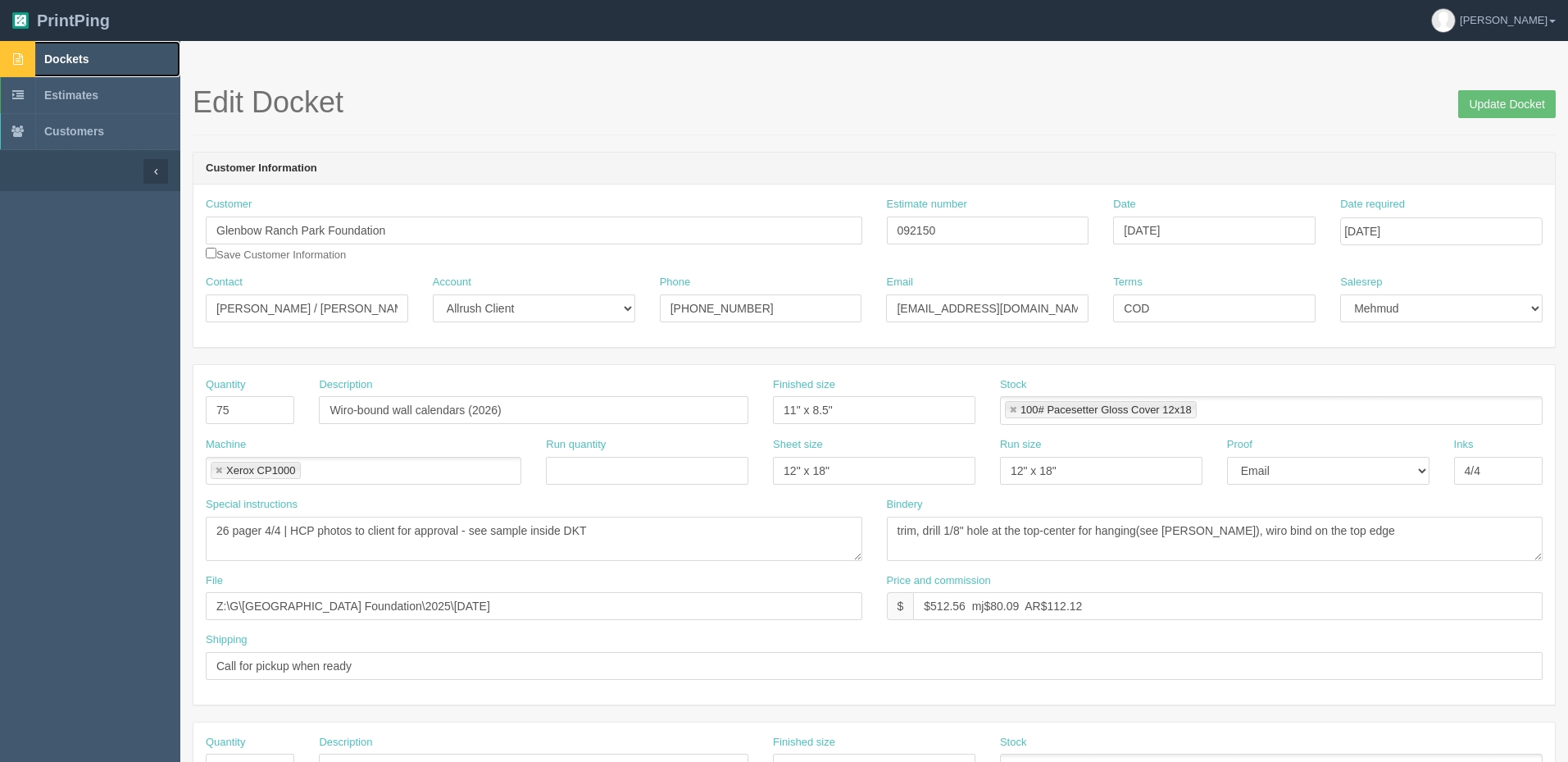
click at [133, 72] on link "Dockets" at bounding box center [90, 59] width 180 height 36
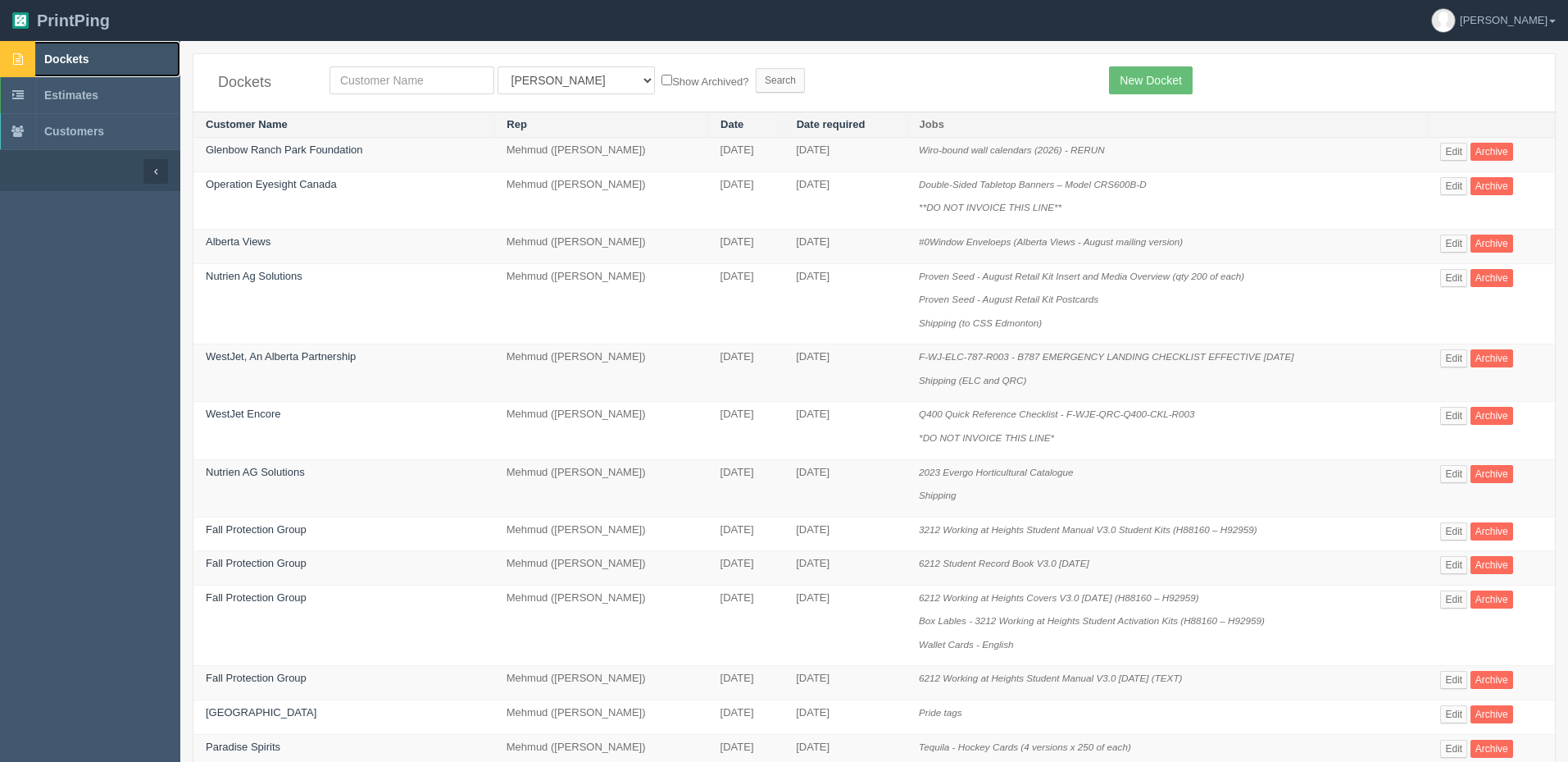
click at [84, 58] on span "Dockets" at bounding box center [67, 59] width 44 height 13
click at [388, 83] on input "text" at bounding box center [412, 81] width 165 height 28
type input "paradise"
click at [756, 68] on input "Search" at bounding box center [781, 81] width 49 height 25
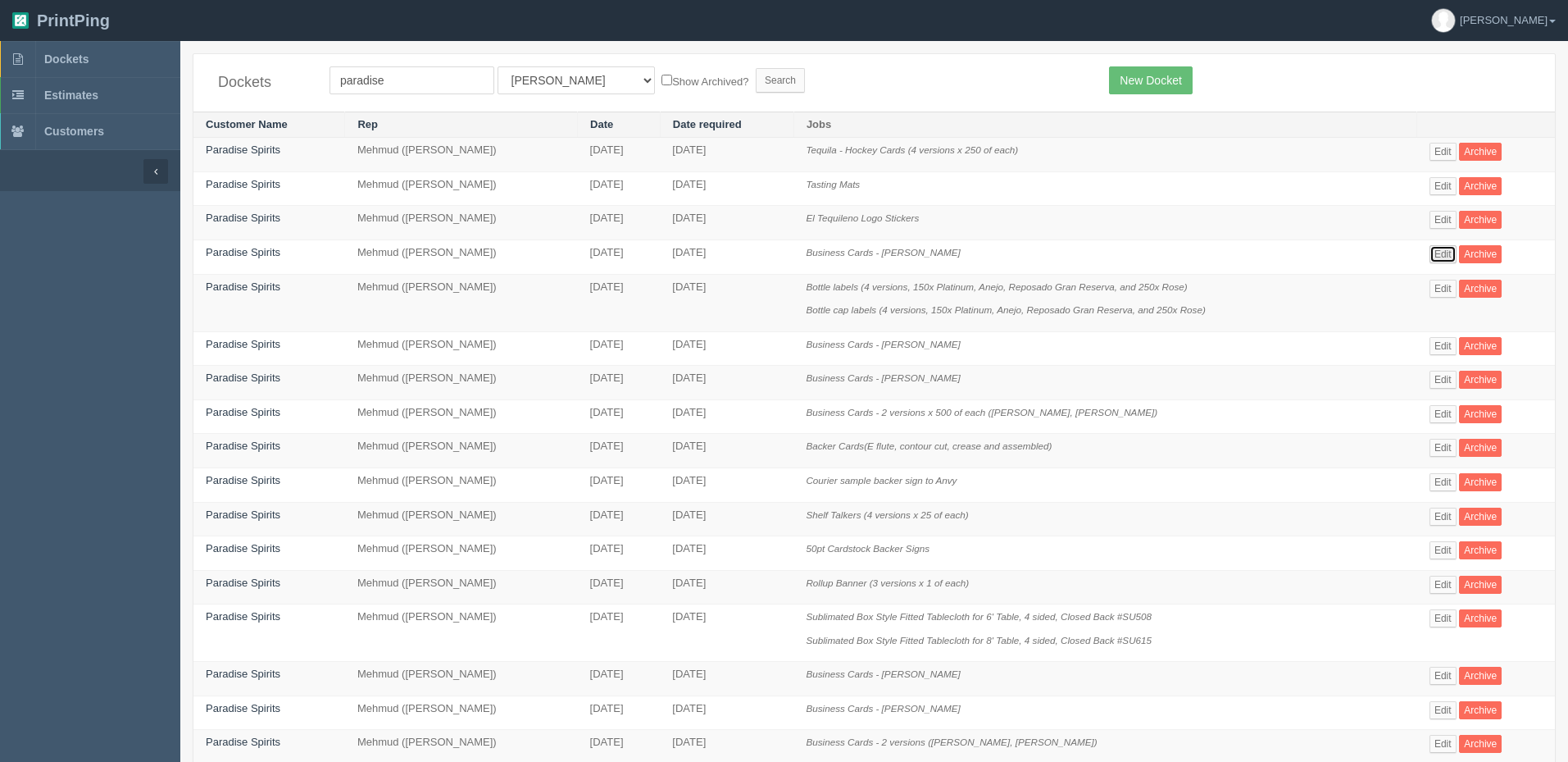
click at [1438, 251] on link "Edit" at bounding box center [1443, 255] width 27 height 18
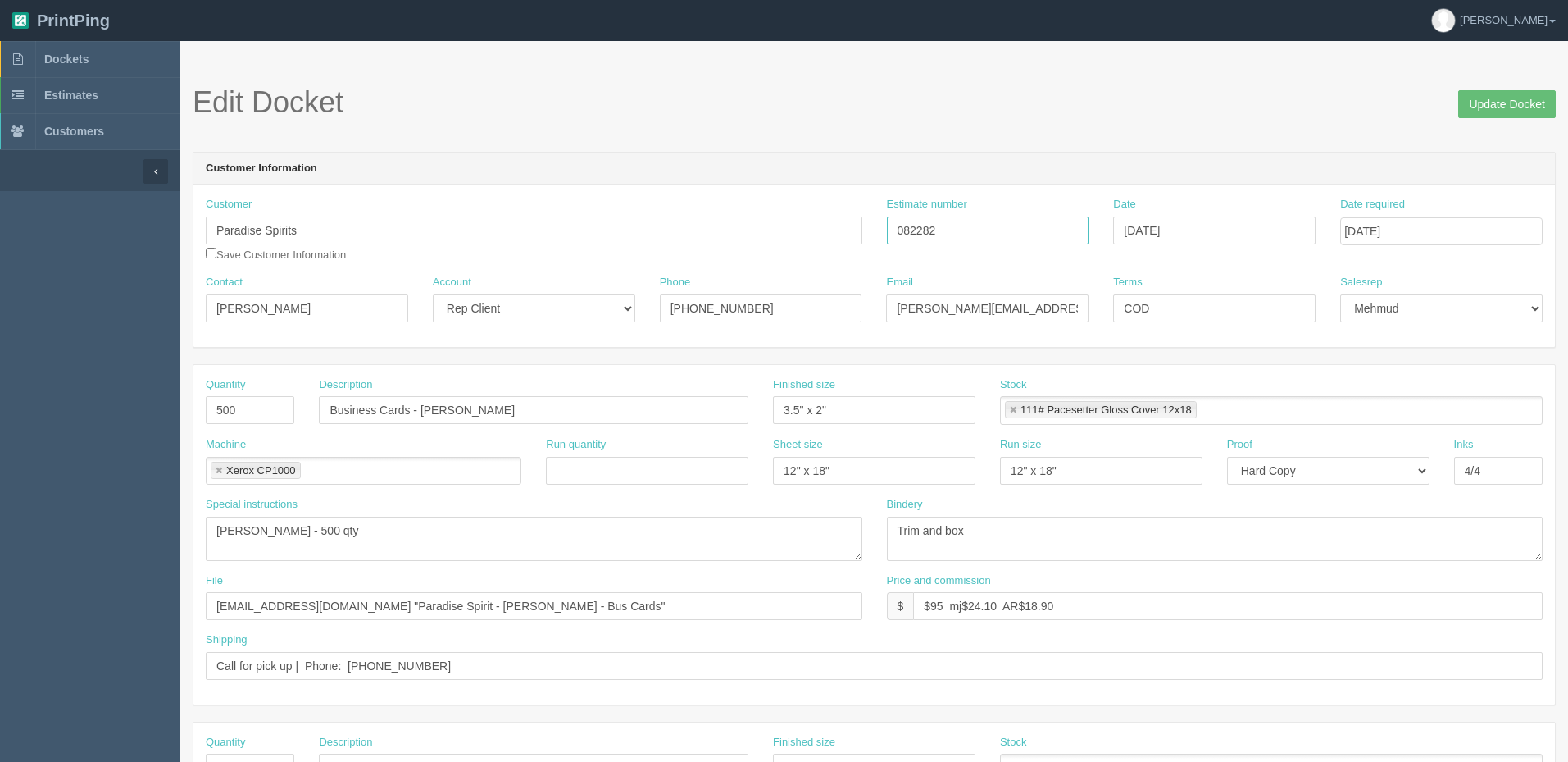
drag, startPoint x: 941, startPoint y: 230, endPoint x: 790, endPoint y: 227, distance: 151.0
click at [808, 228] on div "Customer Paradise Spirits Save Customer Information Estimate number 082282 Date…" at bounding box center [874, 236] width 1361 height 78
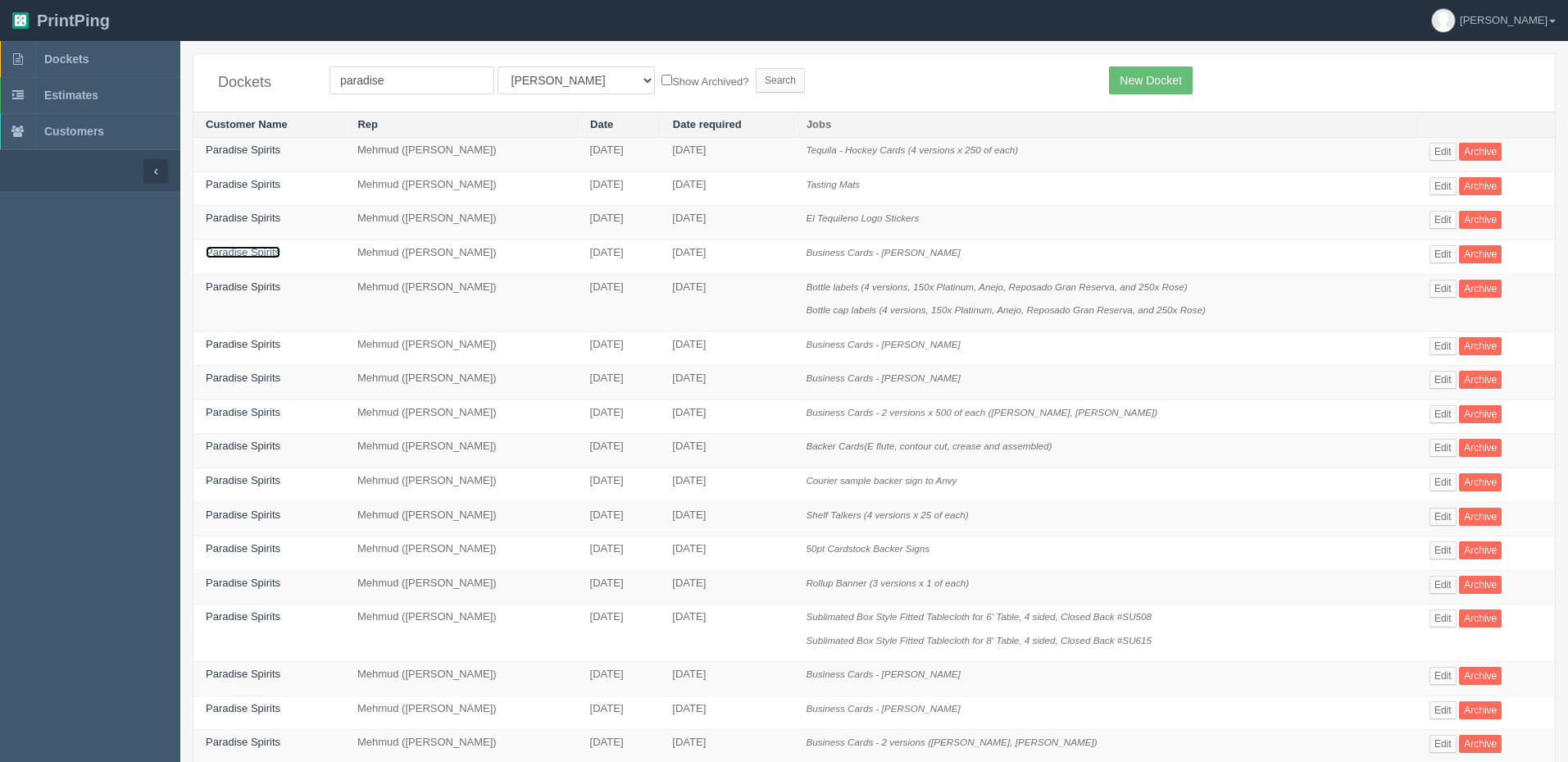
click at [257, 252] on link "Paradise Spirits" at bounding box center [243, 252] width 75 height 12
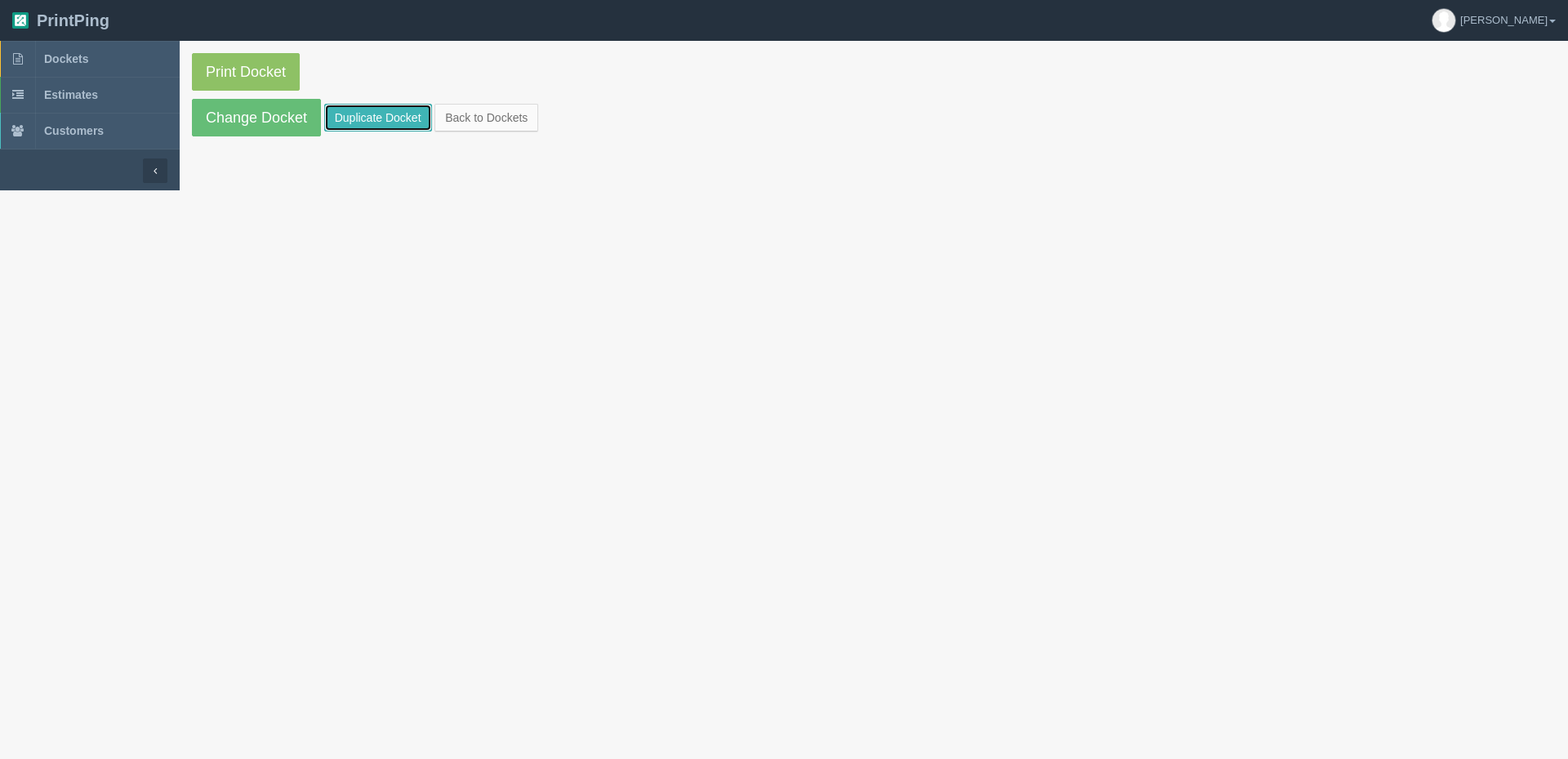
click at [366, 115] on link "Duplicate Docket" at bounding box center [377, 117] width 107 height 28
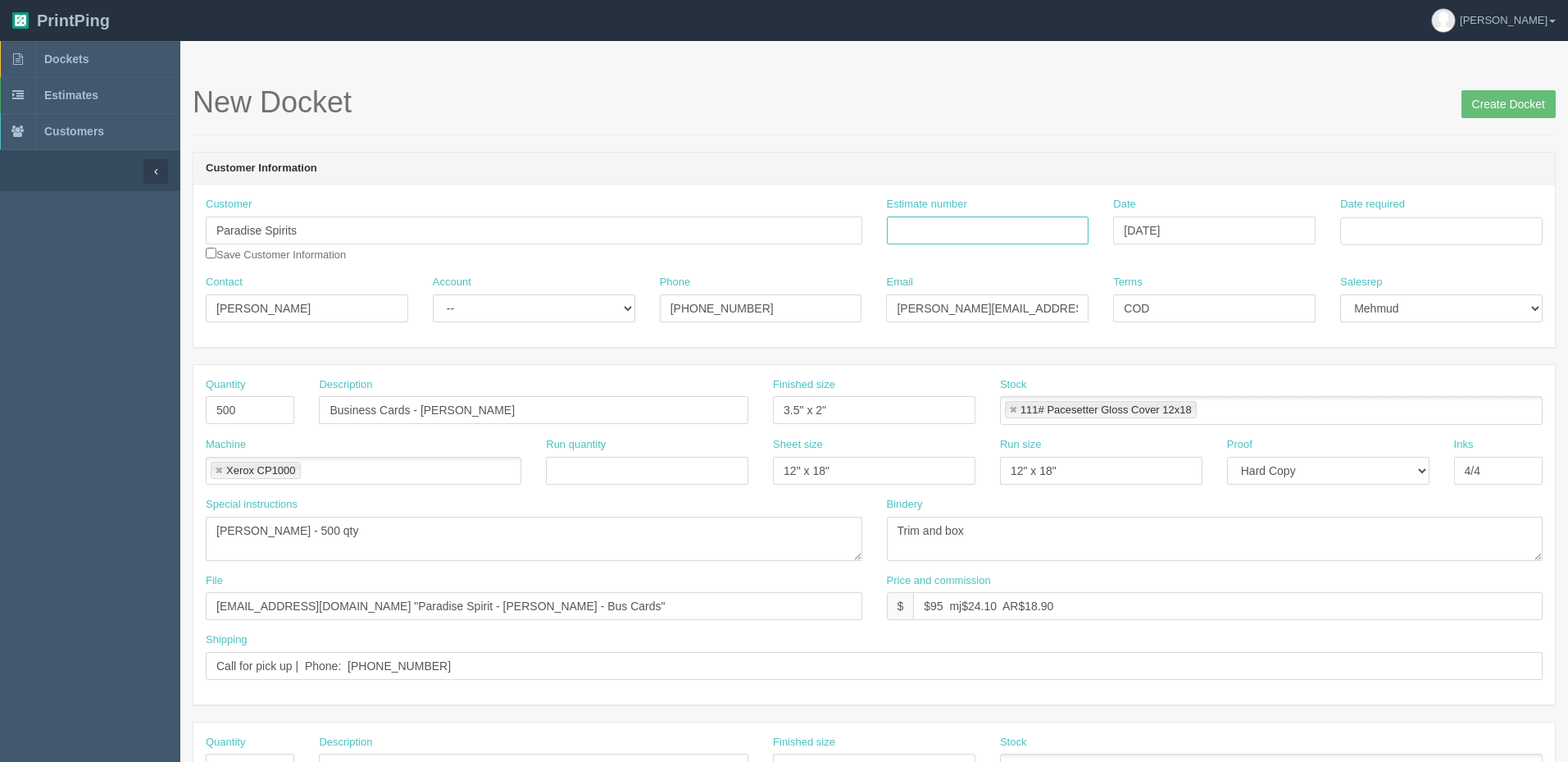
click at [977, 230] on input "Estimate number" at bounding box center [988, 231] width 203 height 28
paste input "082282"
type input "082282"
click at [1364, 228] on input "Date required" at bounding box center [1441, 231] width 203 height 28
click at [1409, 439] on td "2" at bounding box center [1400, 435] width 21 height 24
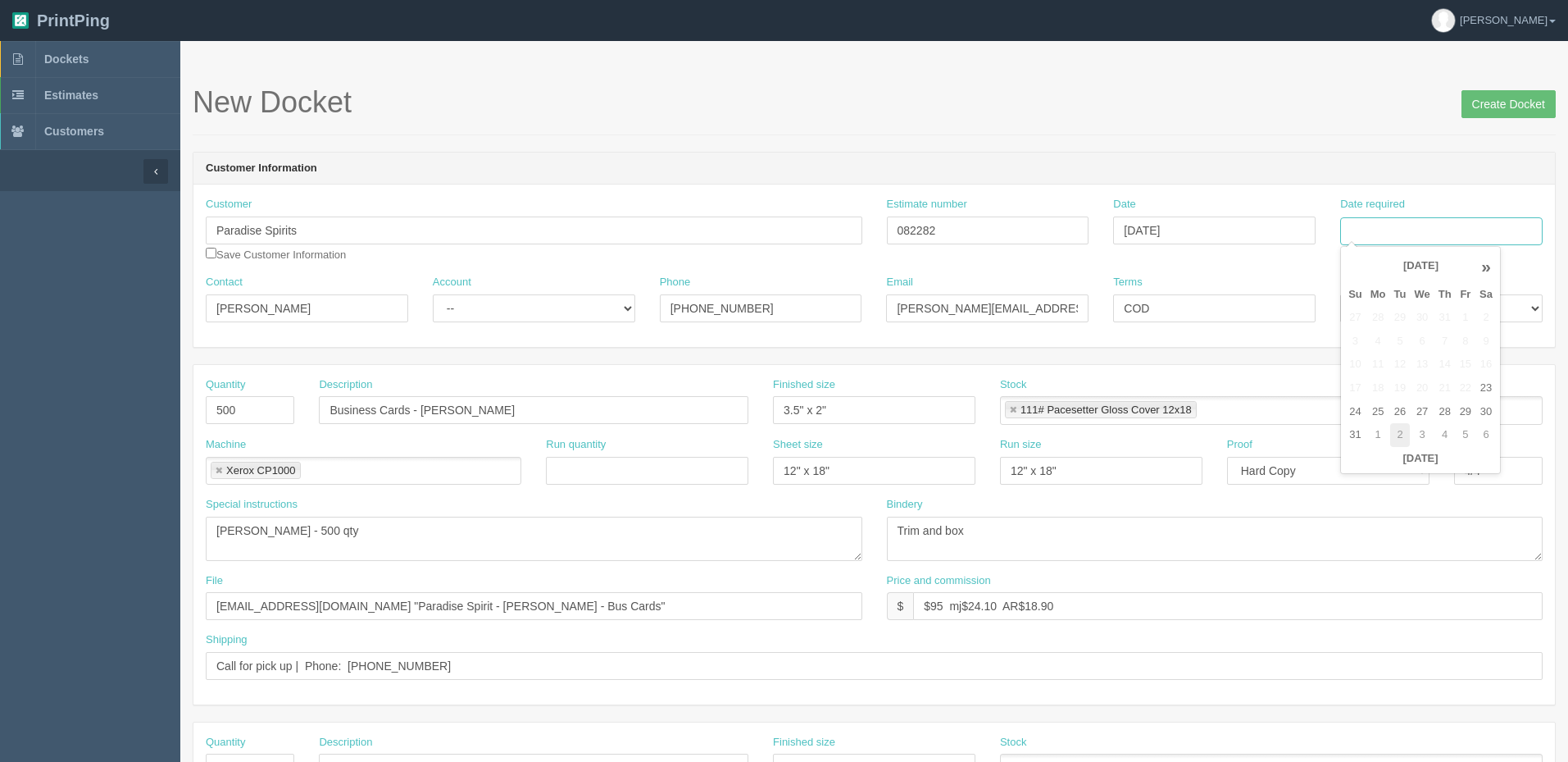
type input "September 2, 2025"
click at [1114, 107] on h1 "New Docket Create Docket" at bounding box center [874, 102] width 1363 height 33
drag, startPoint x: 422, startPoint y: 411, endPoint x: 479, endPoint y: 421, distance: 57.9
click at [607, 410] on input "Business Cards - Zack Davis" at bounding box center [533, 410] width 429 height 28
paste input "Paula Panzalian"
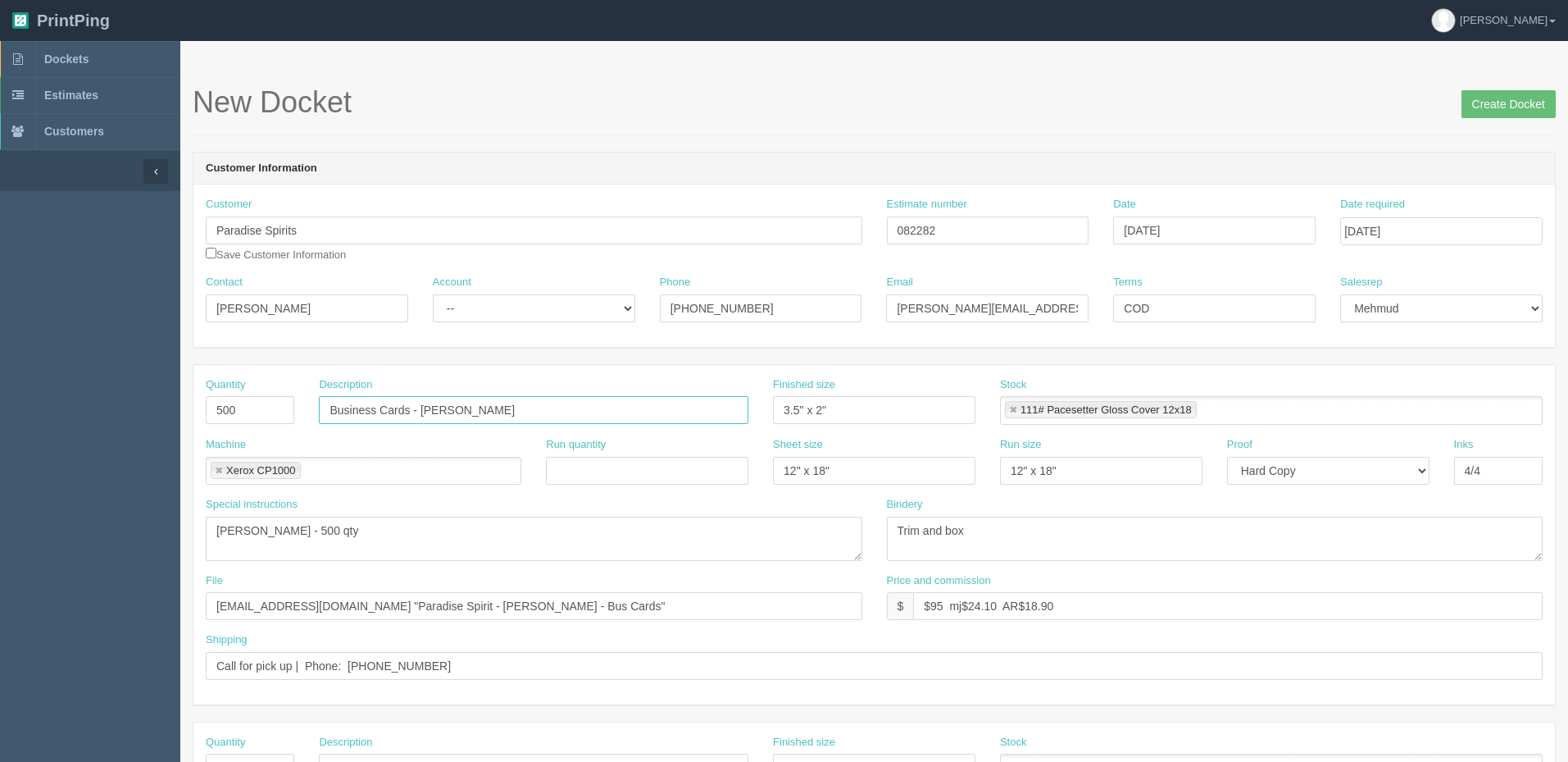
type input "Business Cards - Paula Panzalian"
drag, startPoint x: 238, startPoint y: 531, endPoint x: 160, endPoint y: 531, distance: 78.0
click at [164, 531] on section "Dockets Estimates Customers" at bounding box center [784, 765] width 1568 height 1448
paste textarea "Paula Panzalian"
type textarea "Paula Panzalian - 500 qty"
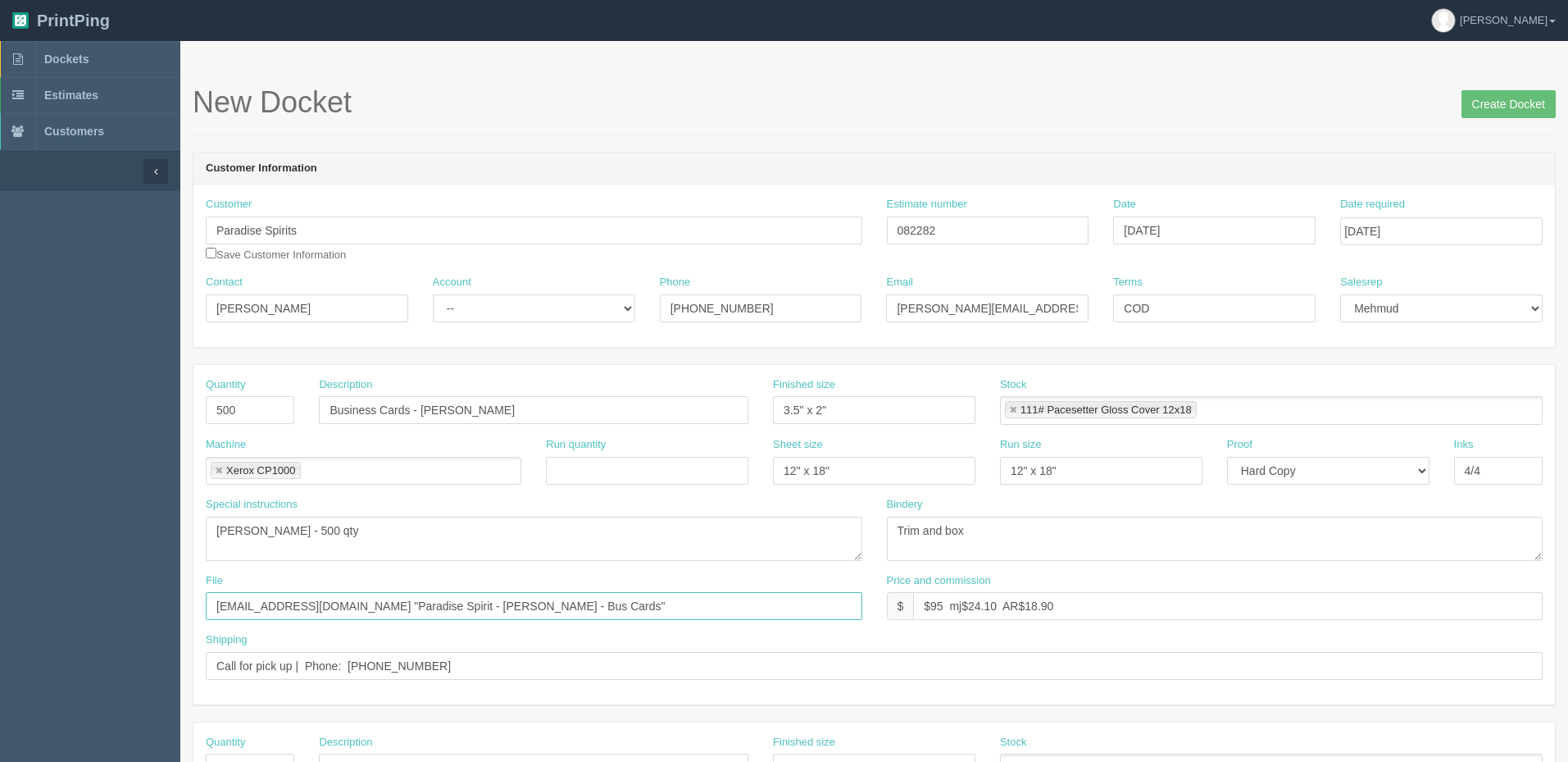
drag, startPoint x: 449, startPoint y: 605, endPoint x: 394, endPoint y: 600, distance: 55.2
click at [394, 600] on input "files@allrush.ca "Paradise Spirit - Zack Davis - Bus Cards"" at bounding box center [534, 606] width 656 height 28
paste input "Paula Panzalian"
type input "files@allrush.ca "Paradise Spirit - Paula Panzalian - Bus Cards""
click at [474, 304] on select "-- Existing Client Allrush Client Rep Client" at bounding box center [534, 308] width 203 height 28
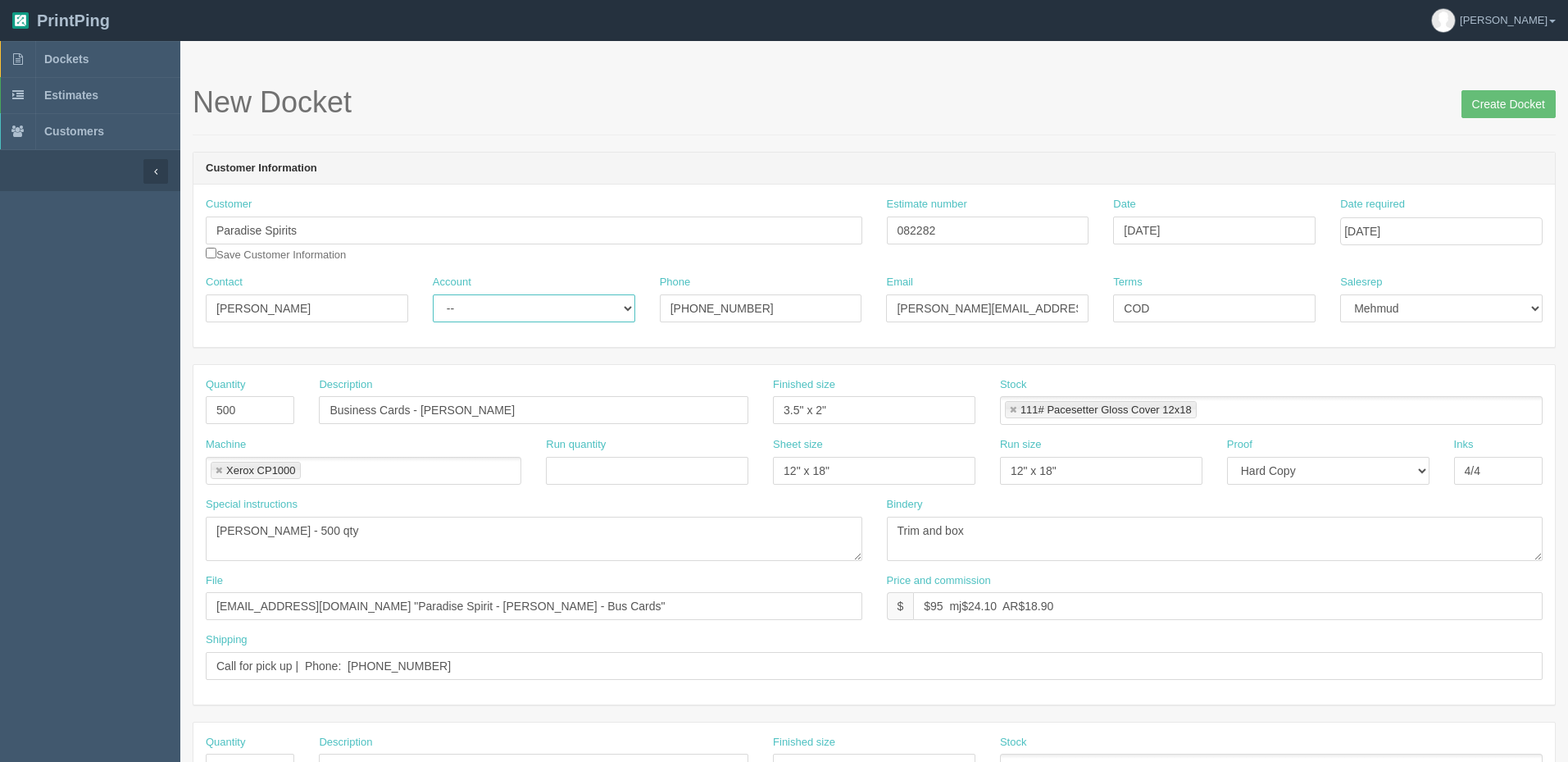
select select "Rep Client"
click at [432, 294] on select "-- Existing Client Allrush Client Rep Client" at bounding box center [534, 308] width 203 height 28
drag, startPoint x: 539, startPoint y: 601, endPoint x: 307, endPoint y: 604, distance: 232.0
click at [307, 604] on input "files@allrush.ca "Paradise Spirit - Paula Panzalian - Bus Cards"" at bounding box center [534, 606] width 656 height 28
click at [1474, 108] on input "Create Docket" at bounding box center [1508, 104] width 94 height 28
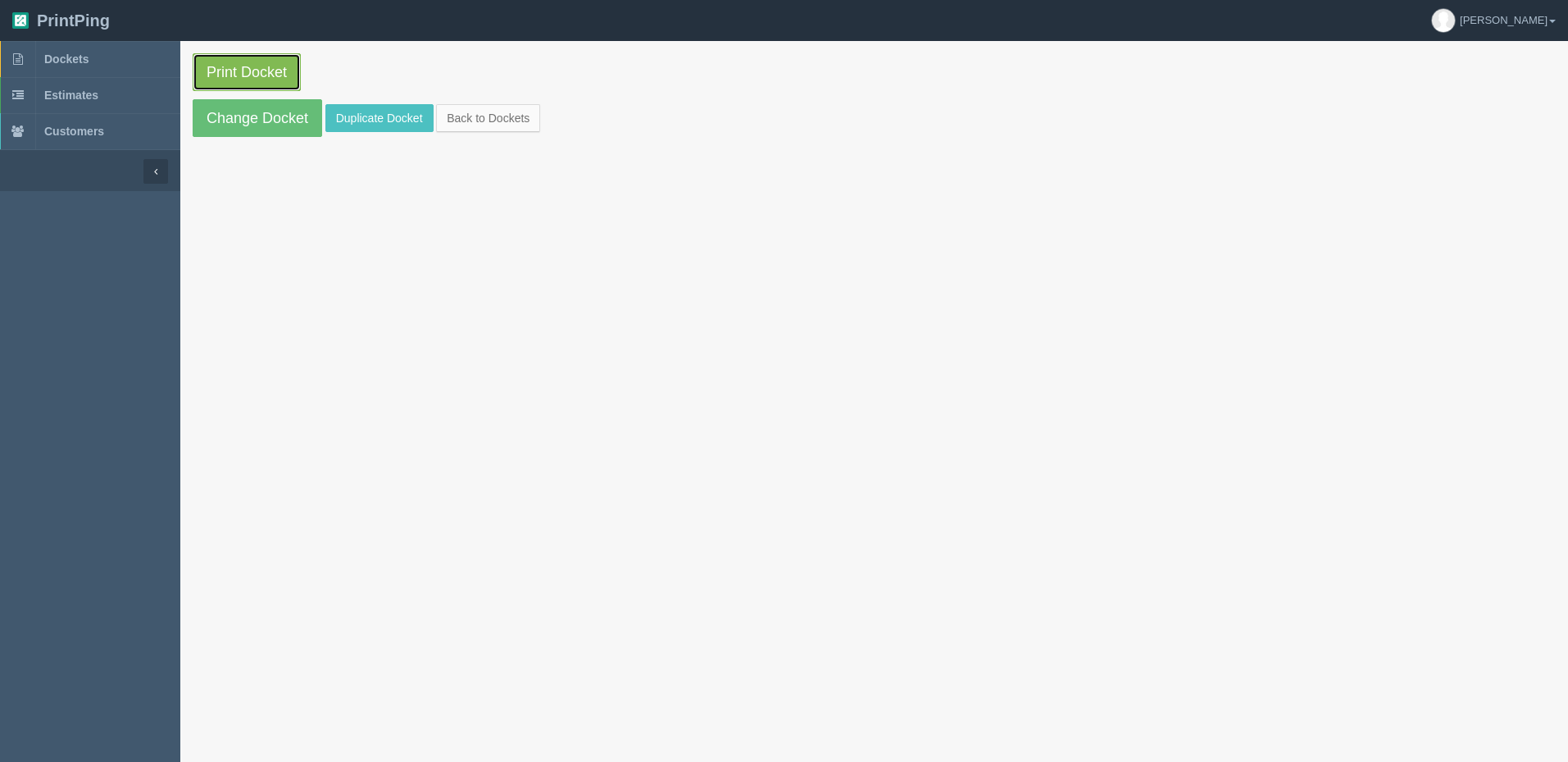
click at [252, 72] on link "Print Docket" at bounding box center [246, 72] width 108 height 38
click at [86, 68] on link "Dockets" at bounding box center [90, 59] width 180 height 36
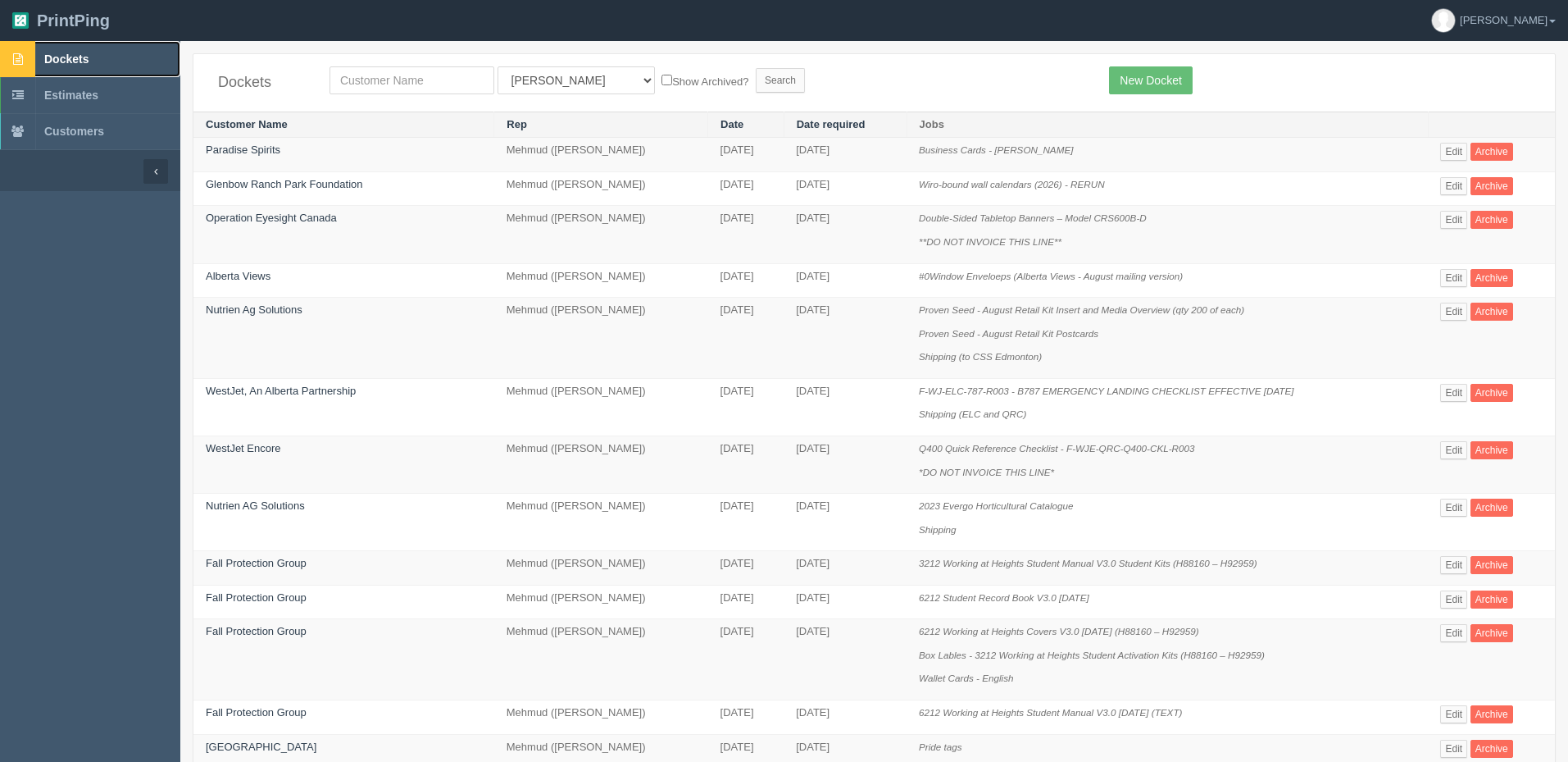
click at [100, 56] on link "Dockets" at bounding box center [90, 59] width 180 height 36
click at [82, 57] on span "Dockets" at bounding box center [67, 59] width 44 height 13
click at [128, 53] on link "Dockets" at bounding box center [90, 59] width 180 height 36
click at [401, 82] on input "text" at bounding box center [412, 81] width 165 height 28
type input "optima"
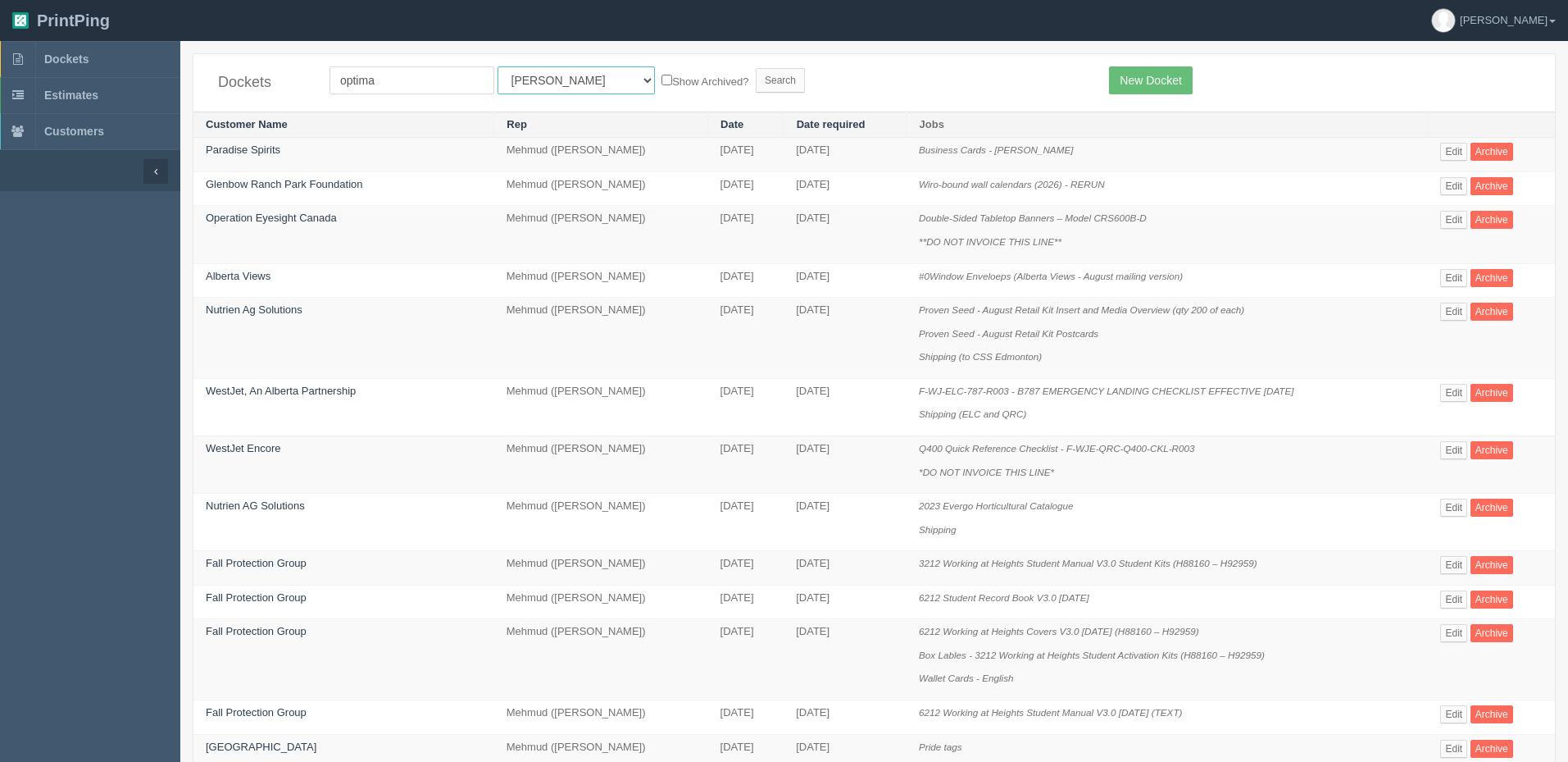
click at [497, 78] on select "All Users Ali Ali Test 1 Aly Amy Ankit Arif Brandon Dan France Greg Jim Mark Ma…" at bounding box center [576, 81] width 157 height 28
select select "8"
click at [497, 67] on select "All Users Ali Ali Test 1 Aly Amy Ankit Arif Brandon Dan France Greg Jim Mark Ma…" at bounding box center [576, 81] width 157 height 28
click at [756, 84] on input "Search" at bounding box center [781, 81] width 49 height 25
click at [835, 86] on form "optima All Users Ali Ali Test 1 Aly Amy Ankit Arif Brandon Dan France Greg Jim …" at bounding box center [707, 81] width 755 height 28
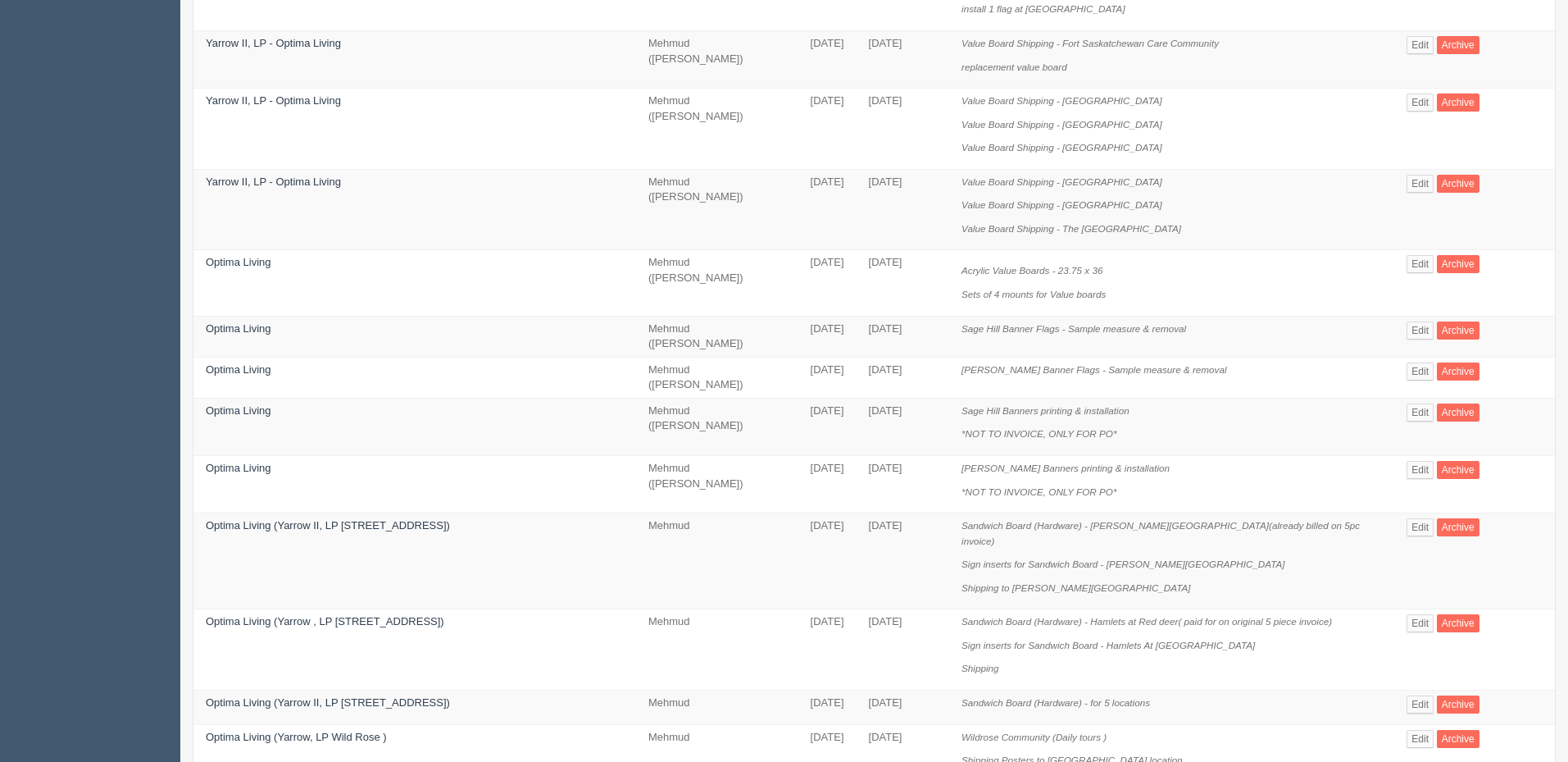
scroll to position [902, 0]
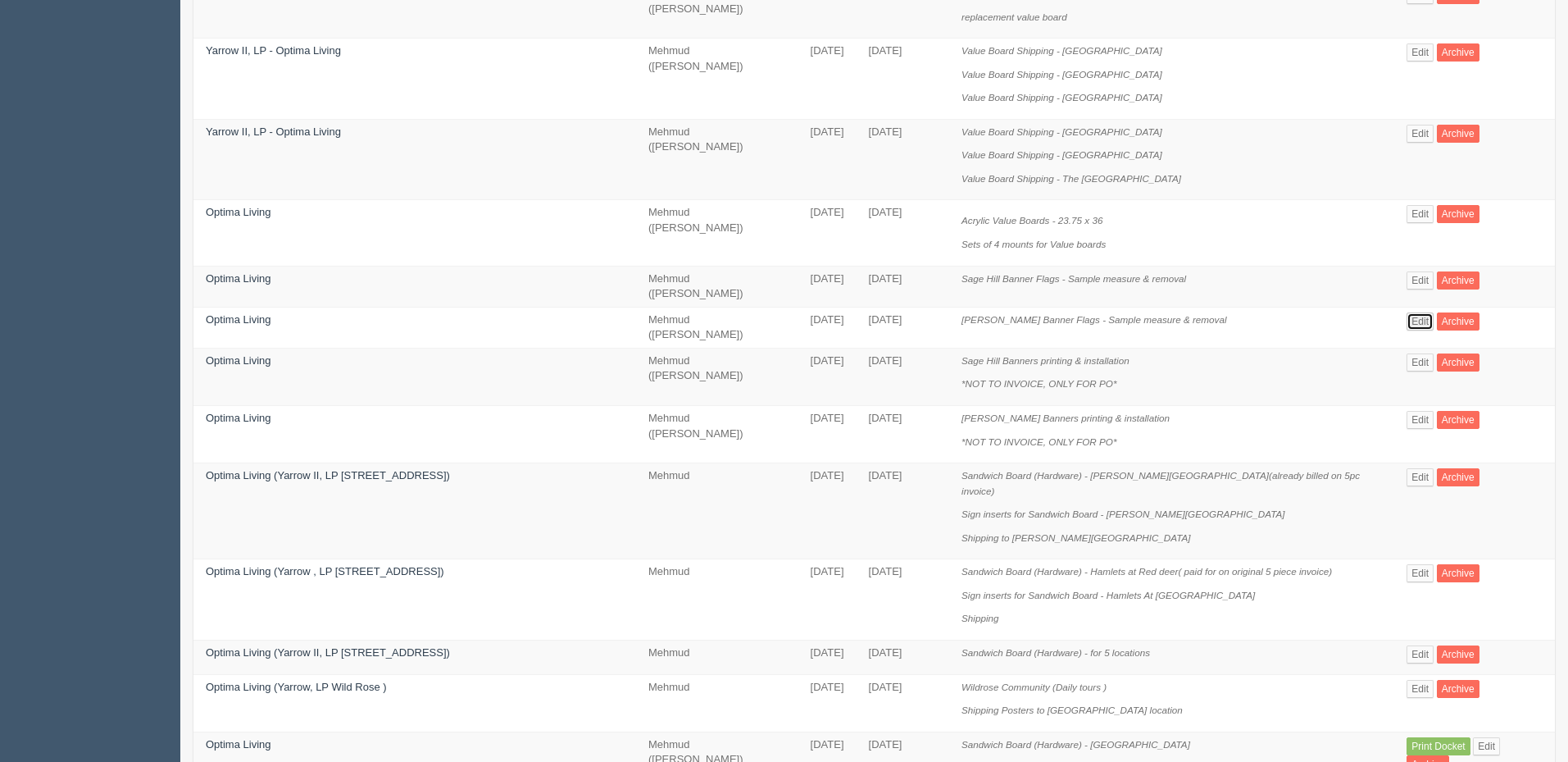
click at [1422, 325] on link "Edit" at bounding box center [1420, 321] width 27 height 18
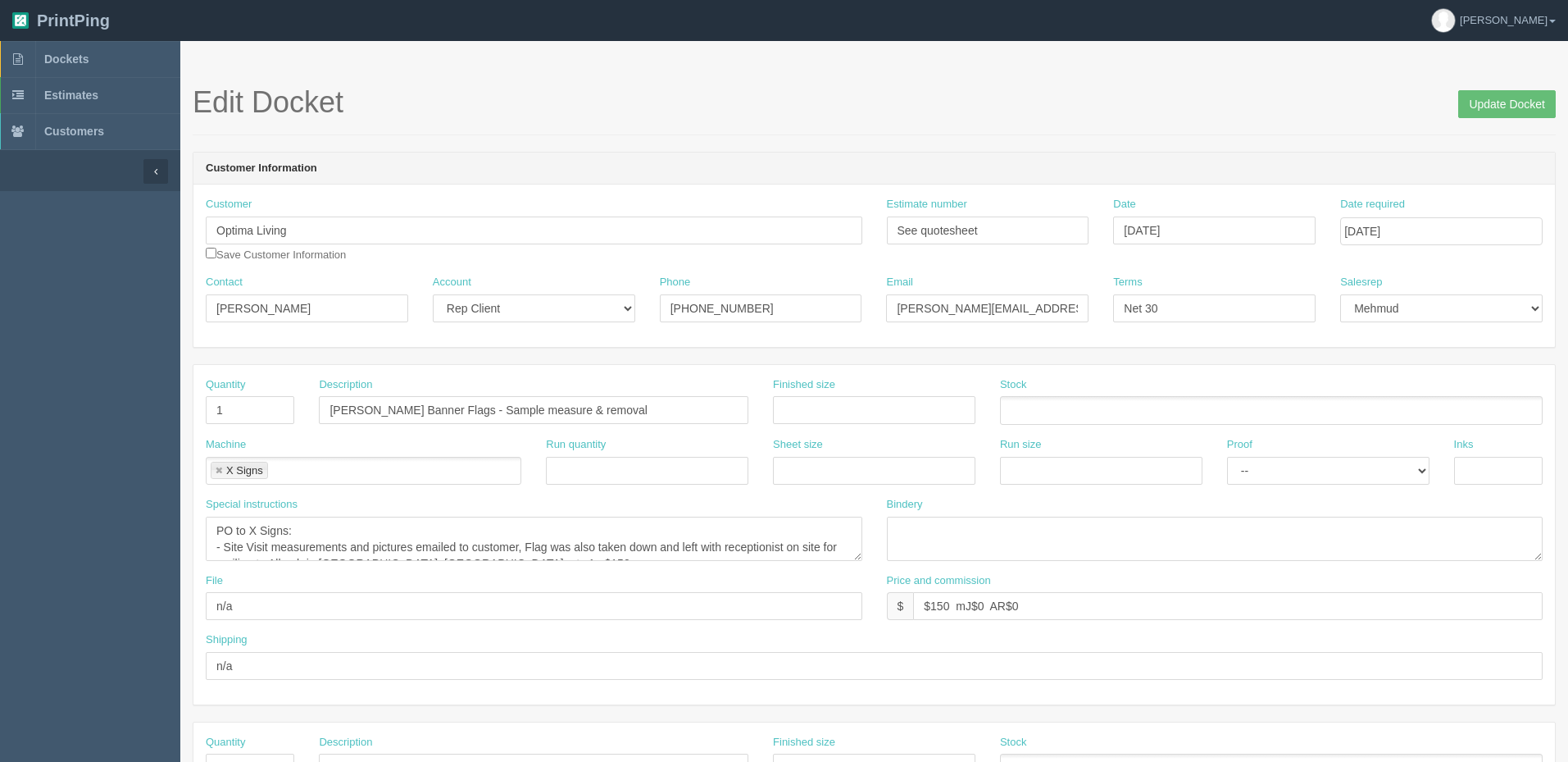
click at [858, 560] on div "Special instructions PO to X Signs: - Site Visit measurements and pictures emai…" at bounding box center [534, 535] width 681 height 77
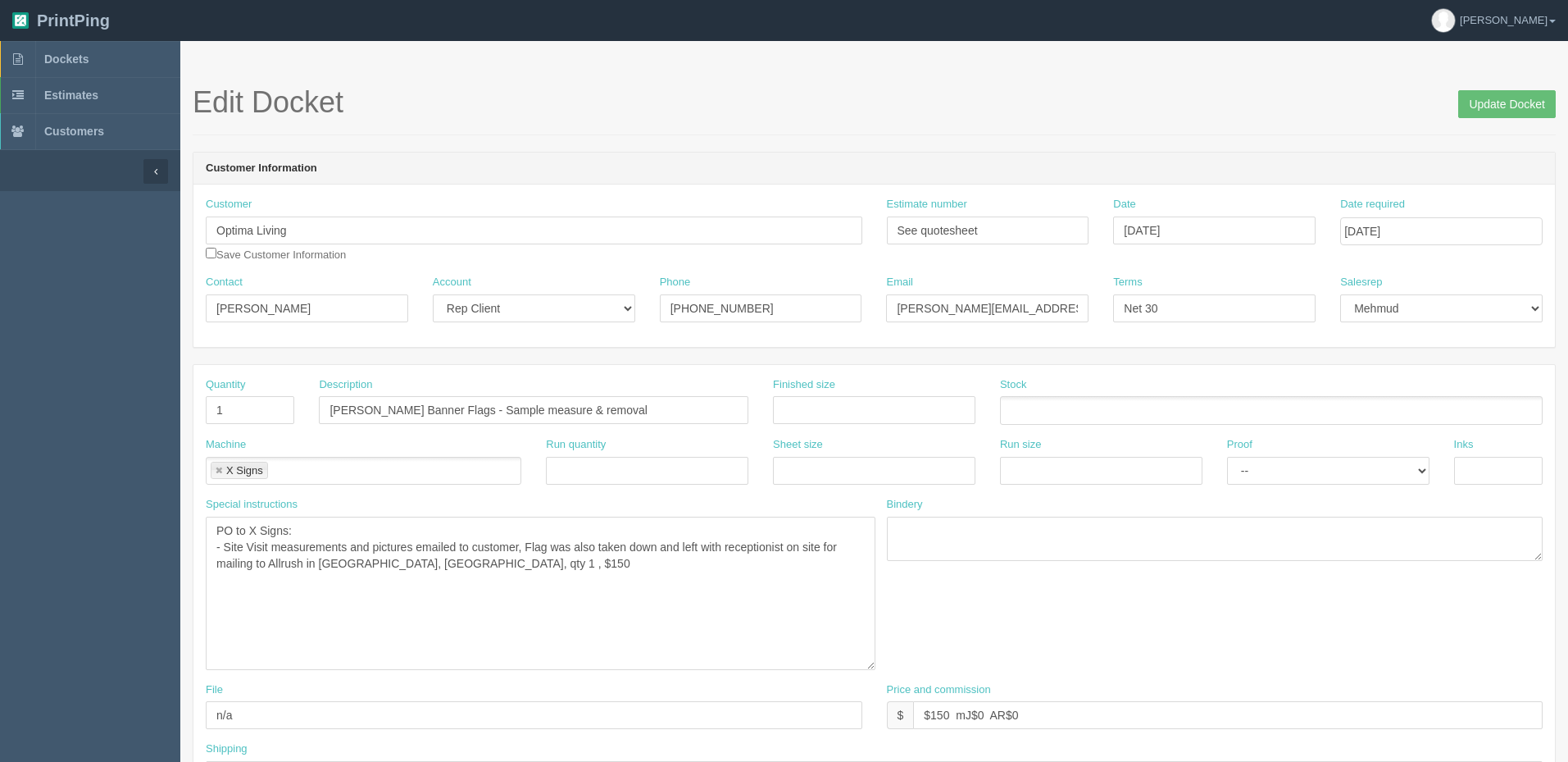
drag, startPoint x: 858, startPoint y: 558, endPoint x: 871, endPoint y: 666, distance: 108.8
click at [871, 666] on textarea "PO to X Signs: - Site Visit measurements and pictures emailed to customer, Flag…" at bounding box center [540, 593] width 670 height 153
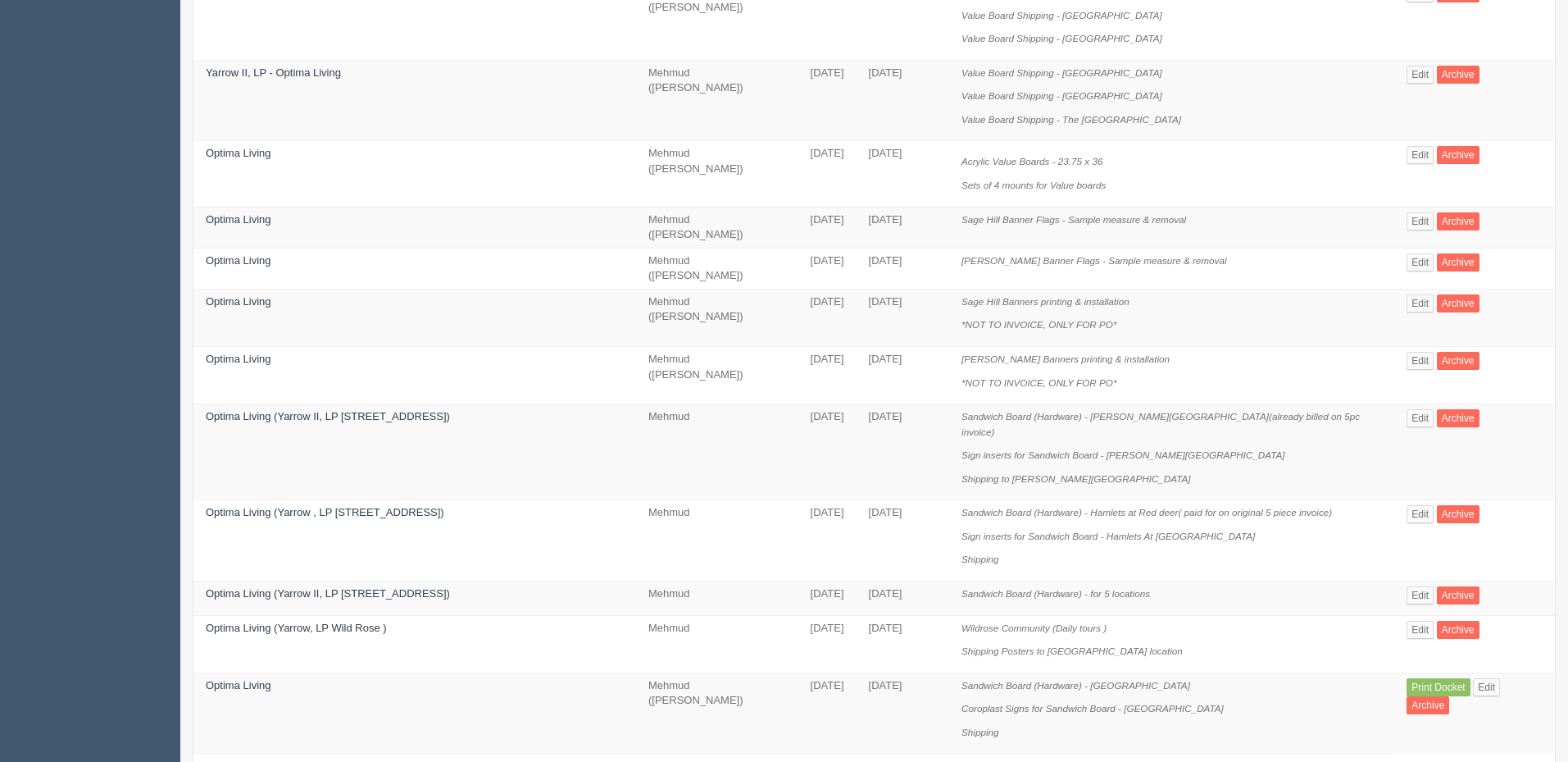
scroll to position [1040, 0]
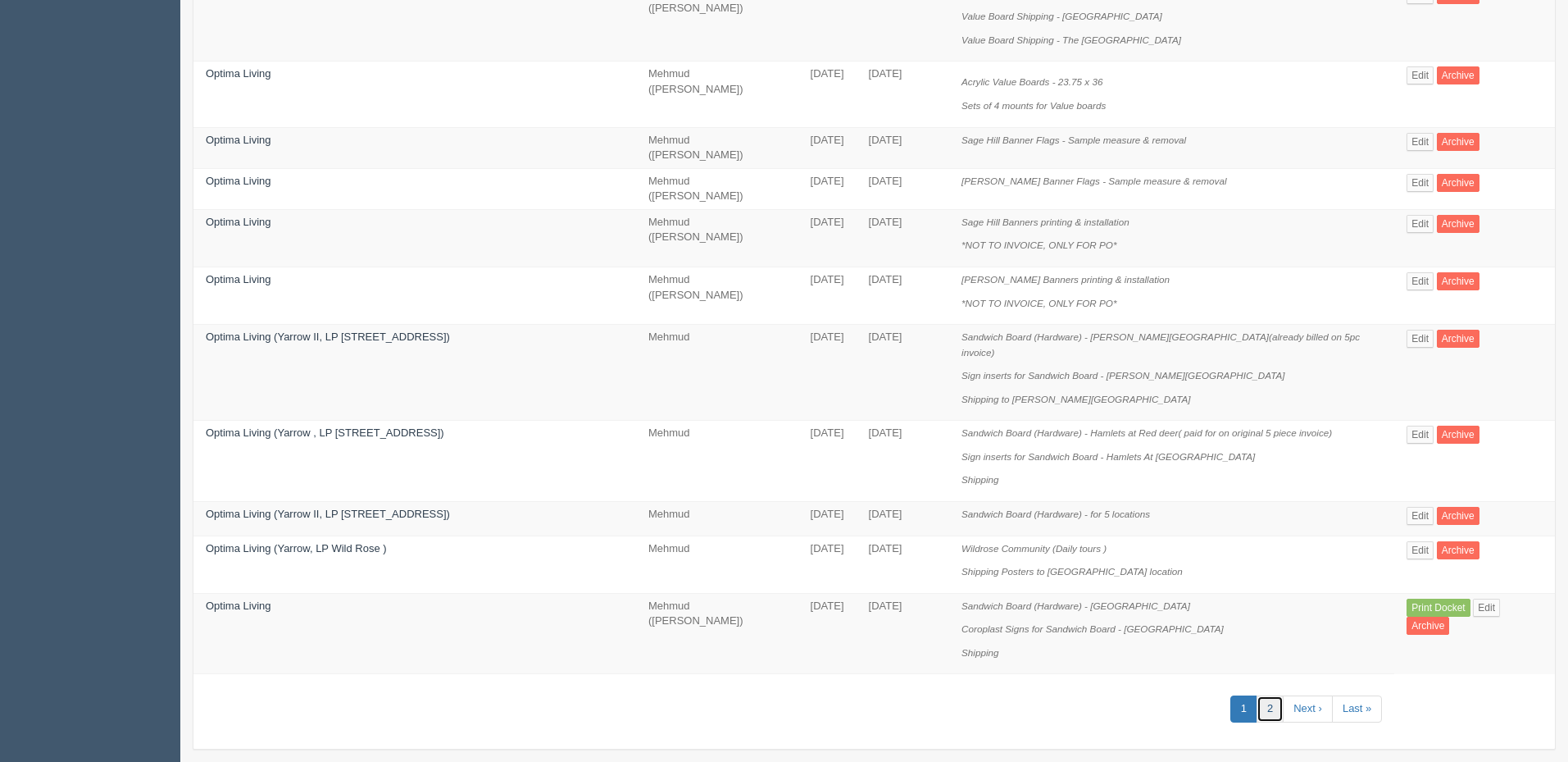
click at [1272, 695] on link "2" at bounding box center [1270, 708] width 27 height 27
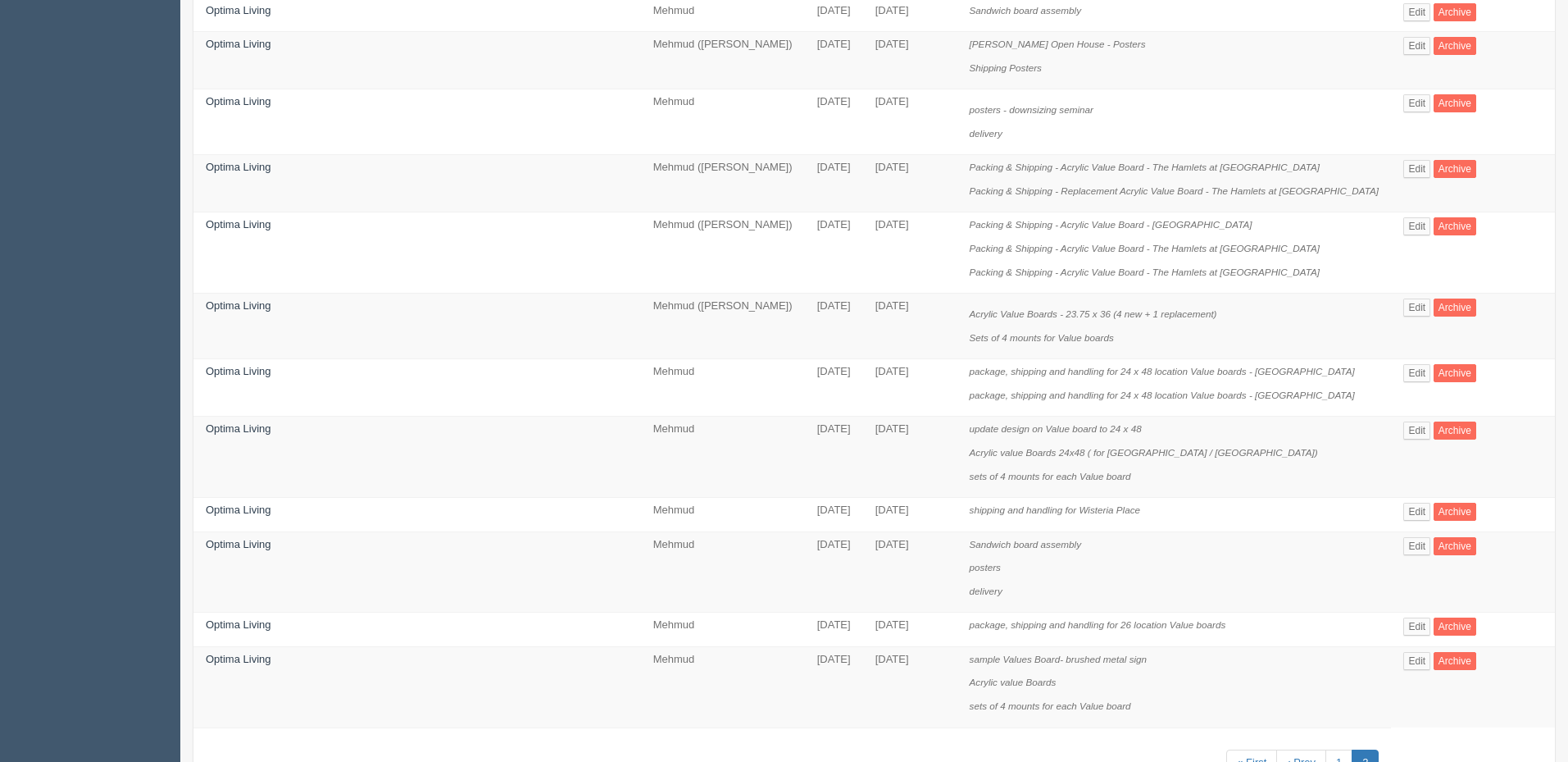
scroll to position [966, 0]
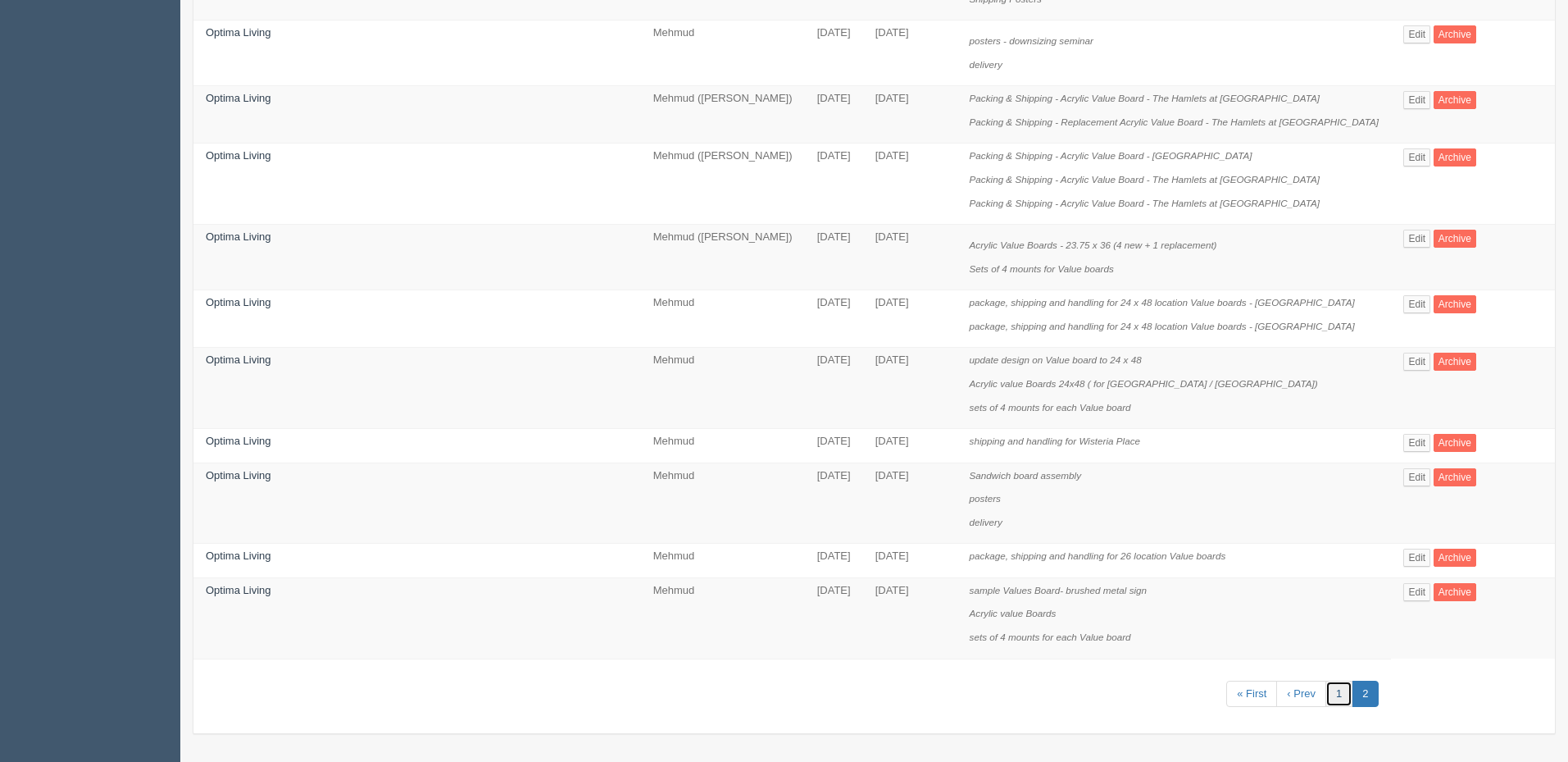
click at [1325, 695] on link "1" at bounding box center [1338, 694] width 27 height 27
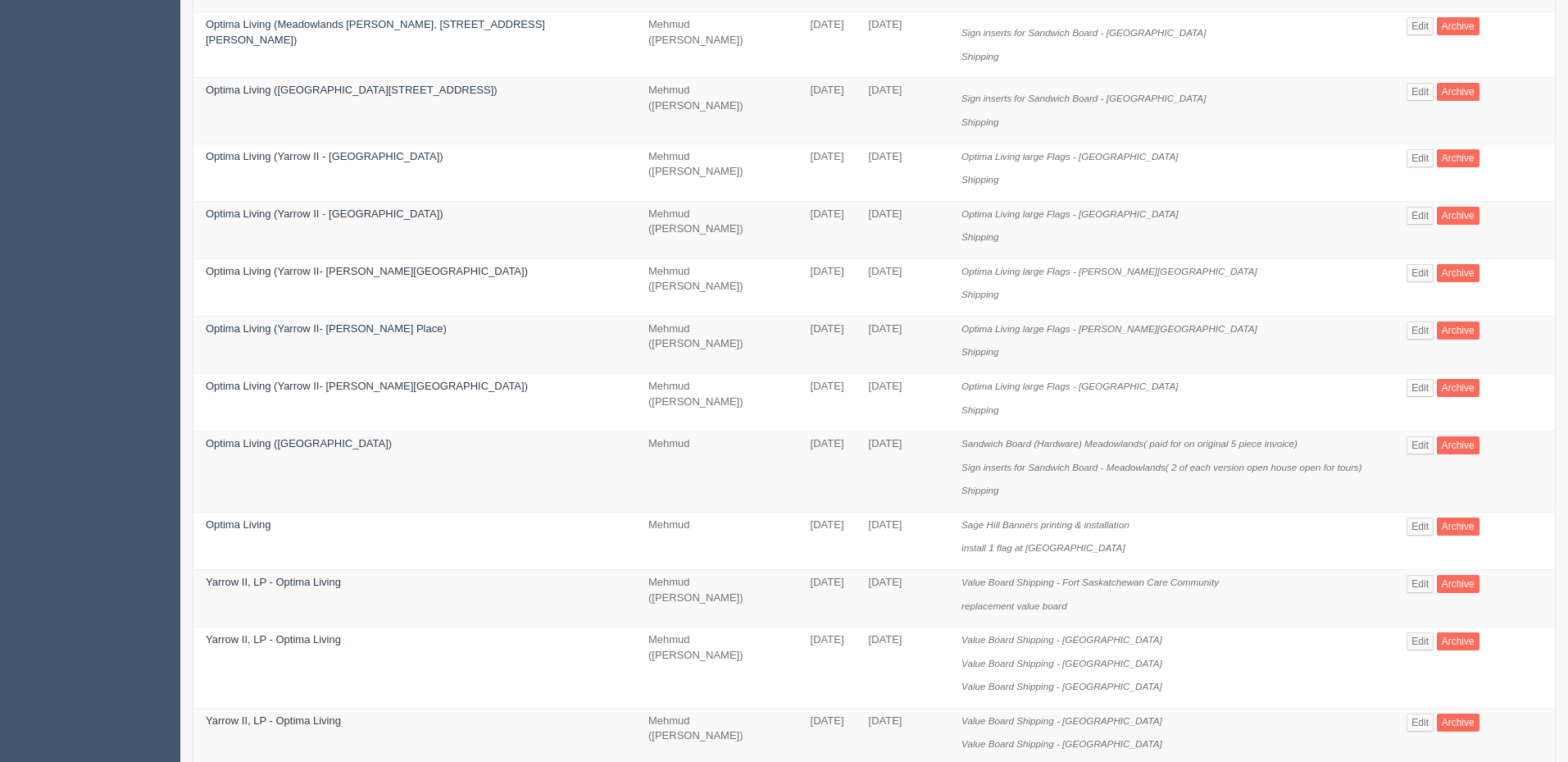
scroll to position [328, 0]
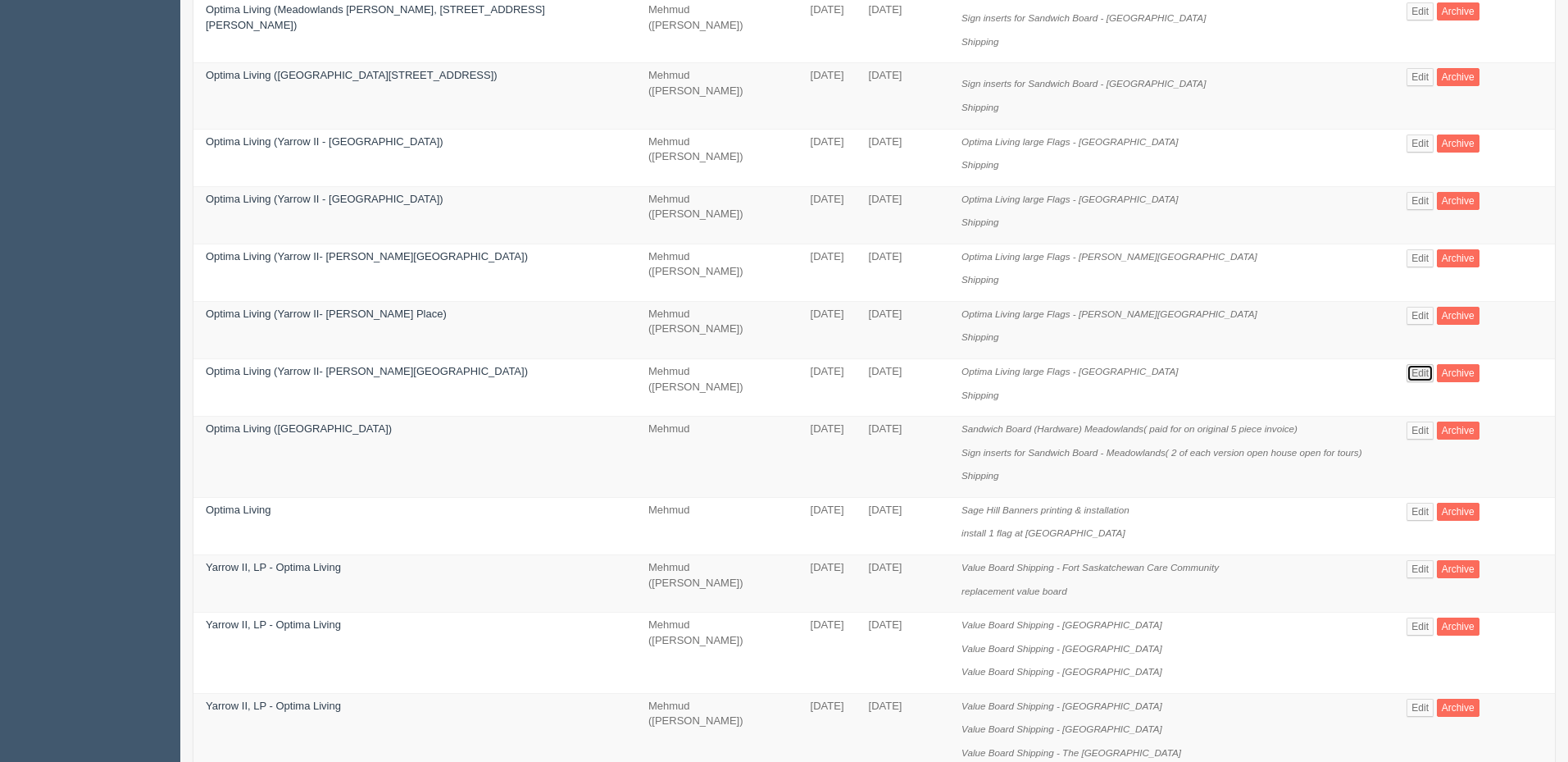
click at [1416, 364] on link "Edit" at bounding box center [1420, 373] width 27 height 18
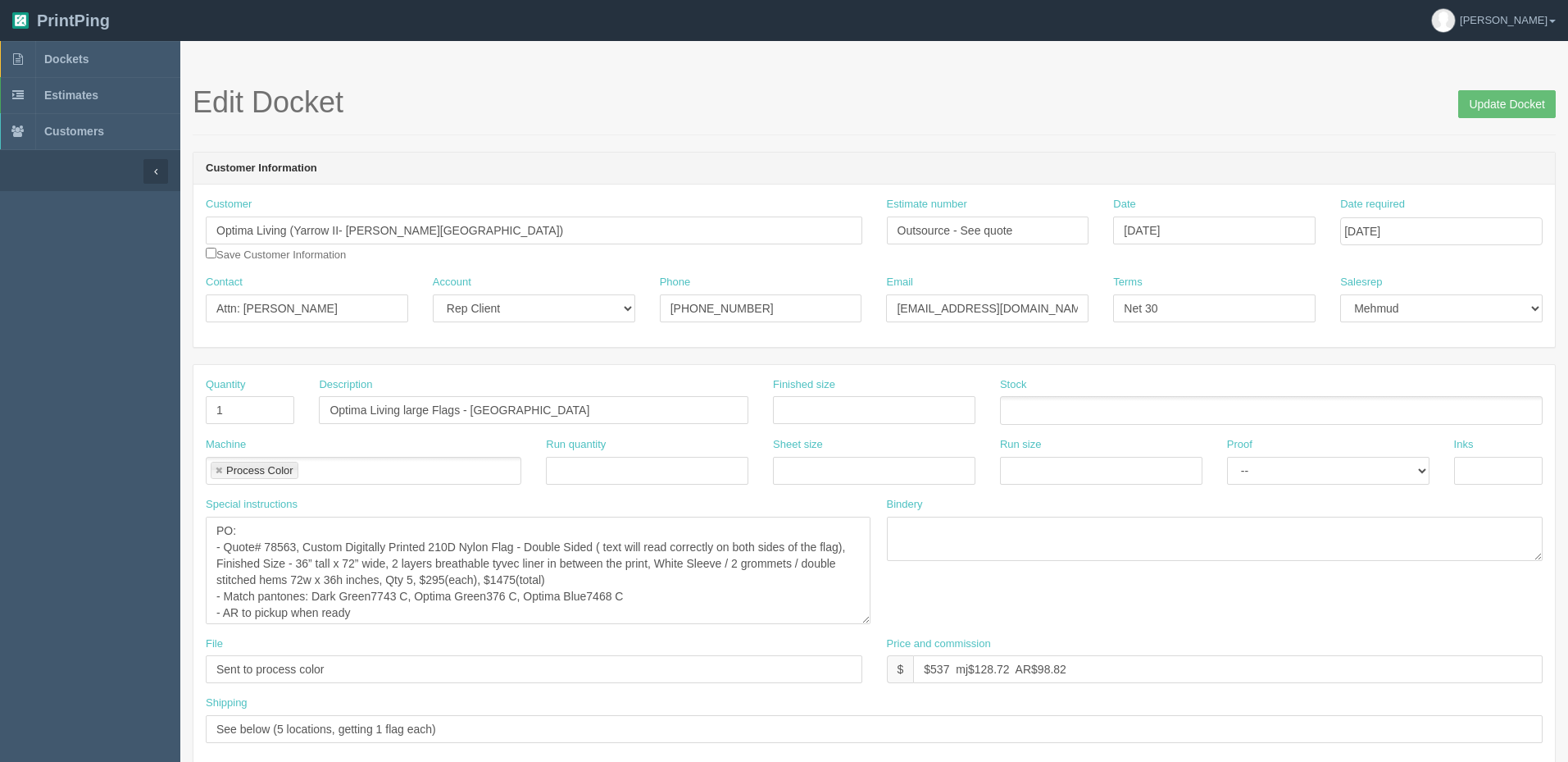
drag, startPoint x: 858, startPoint y: 558, endPoint x: 865, endPoint y: 624, distance: 66.4
click at [868, 624] on textarea "PO: - Quote# 78563, Custom Digitally Printed 210D Nylon Flag - Double Sided ( t…" at bounding box center [538, 570] width 665 height 107
drag, startPoint x: 306, startPoint y: 549, endPoint x: 331, endPoint y: 577, distance: 37.5
click at [331, 577] on textarea "PO: - Quote# 78563, Custom Digitally Printed 210D Nylon Flag - Double Sided ( t…" at bounding box center [539, 572] width 666 height 111
